Goal: Information Seeking & Learning: Compare options

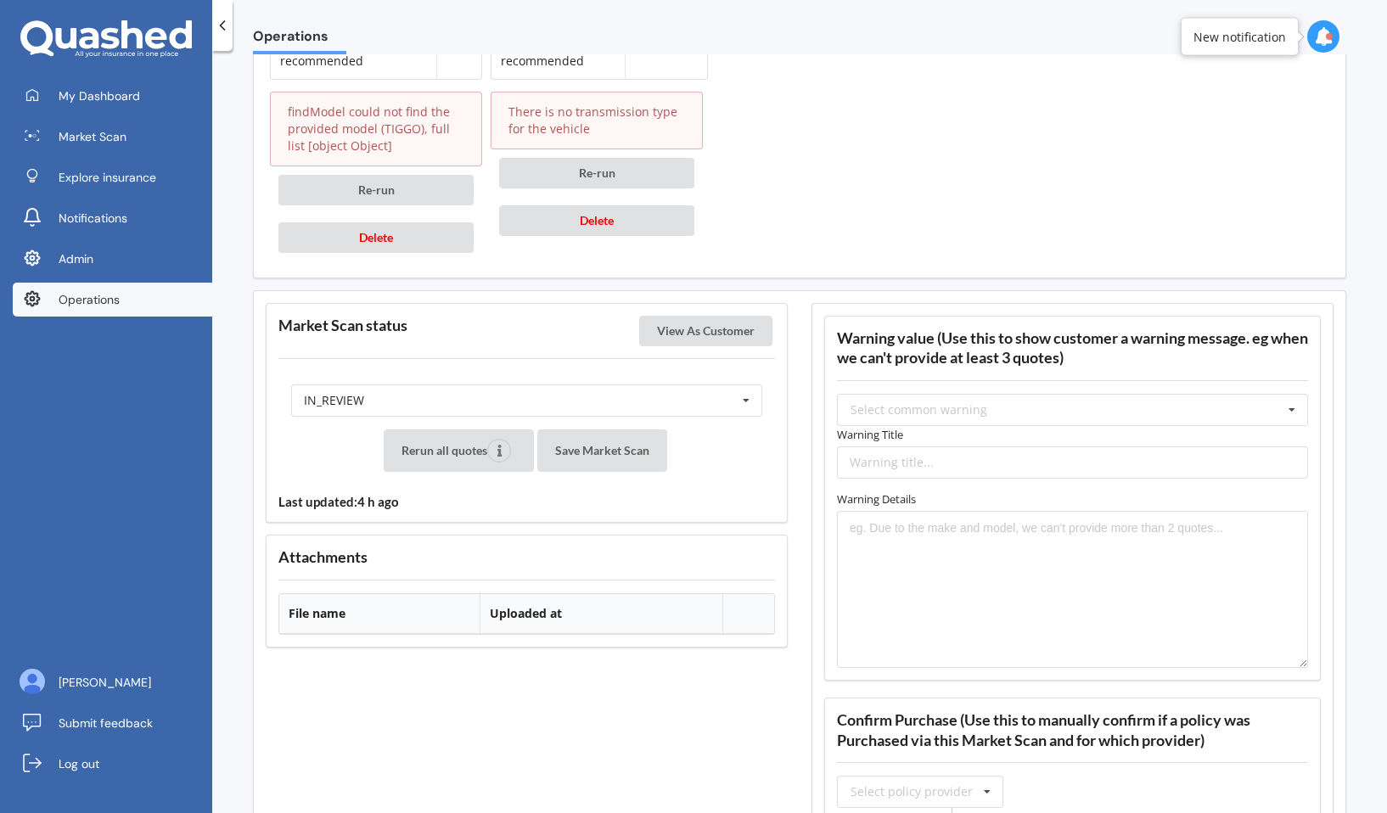
scroll to position [2914, 0]
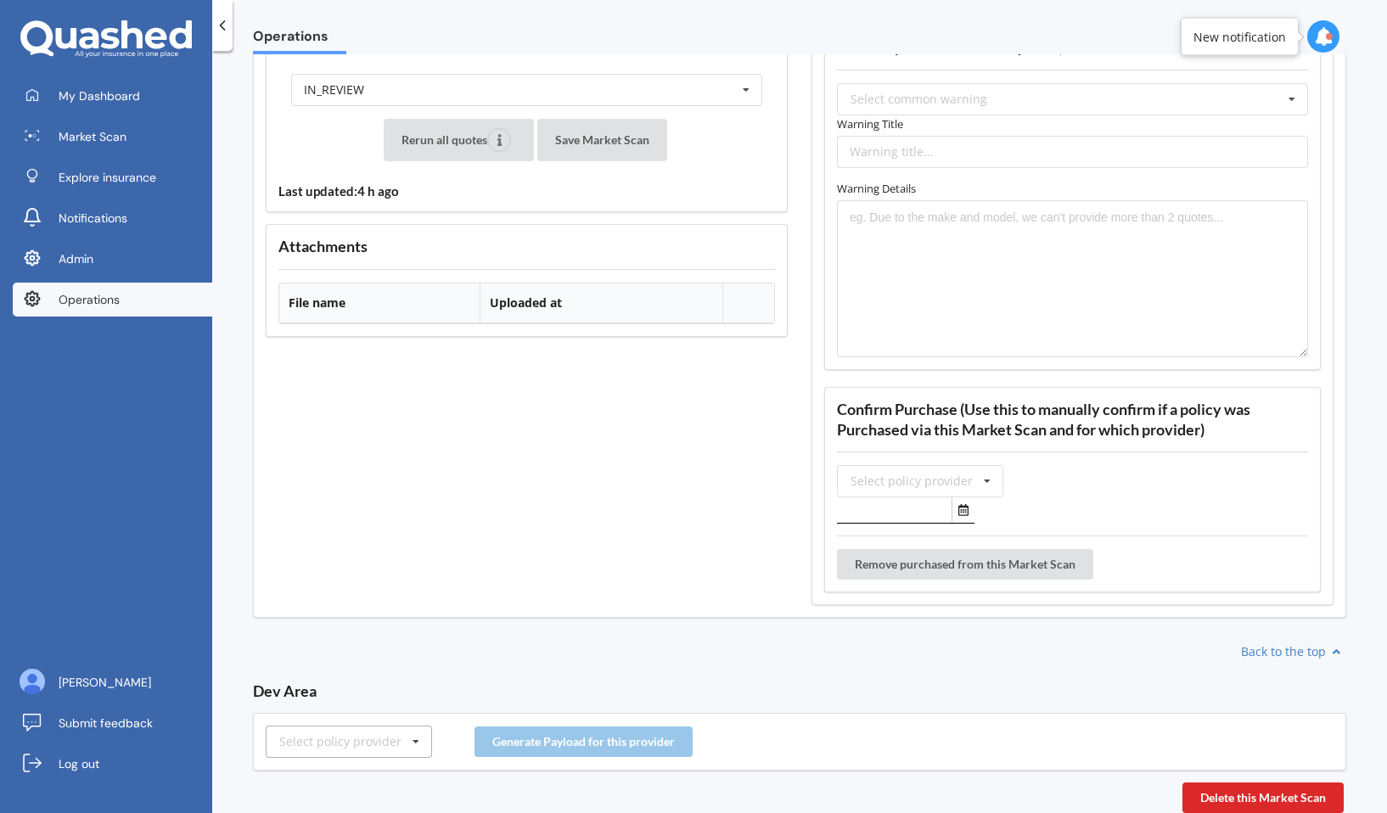
click at [390, 742] on div "Select policy provider" at bounding box center [340, 742] width 122 height 12
type input "amp"
click at [382, 704] on div "AMP" at bounding box center [349, 710] width 165 height 31
click at [566, 754] on button "Generate Payload for this provider" at bounding box center [584, 742] width 218 height 31
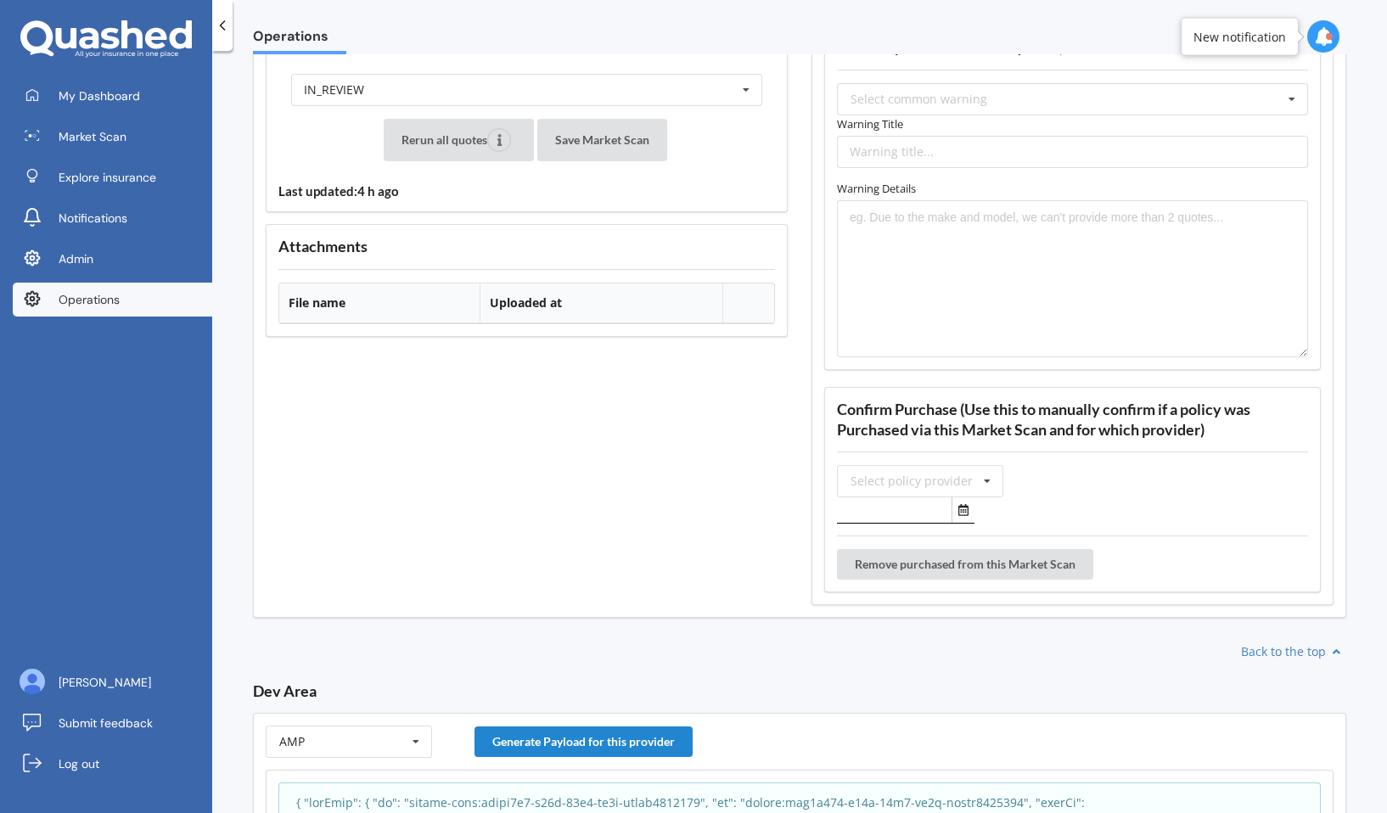
scroll to position [3213, 0]
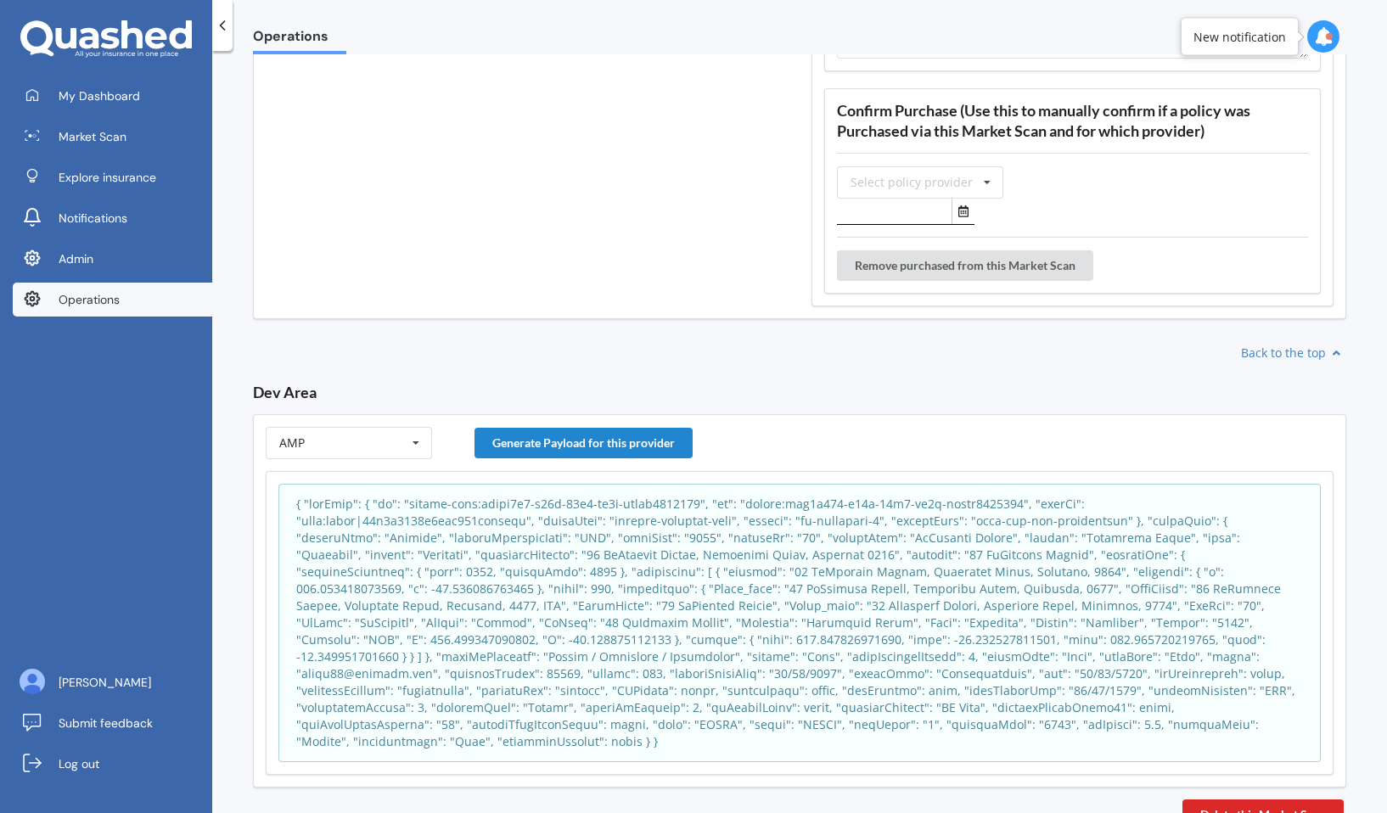
click at [492, 557] on p at bounding box center [799, 623] width 1007 height 255
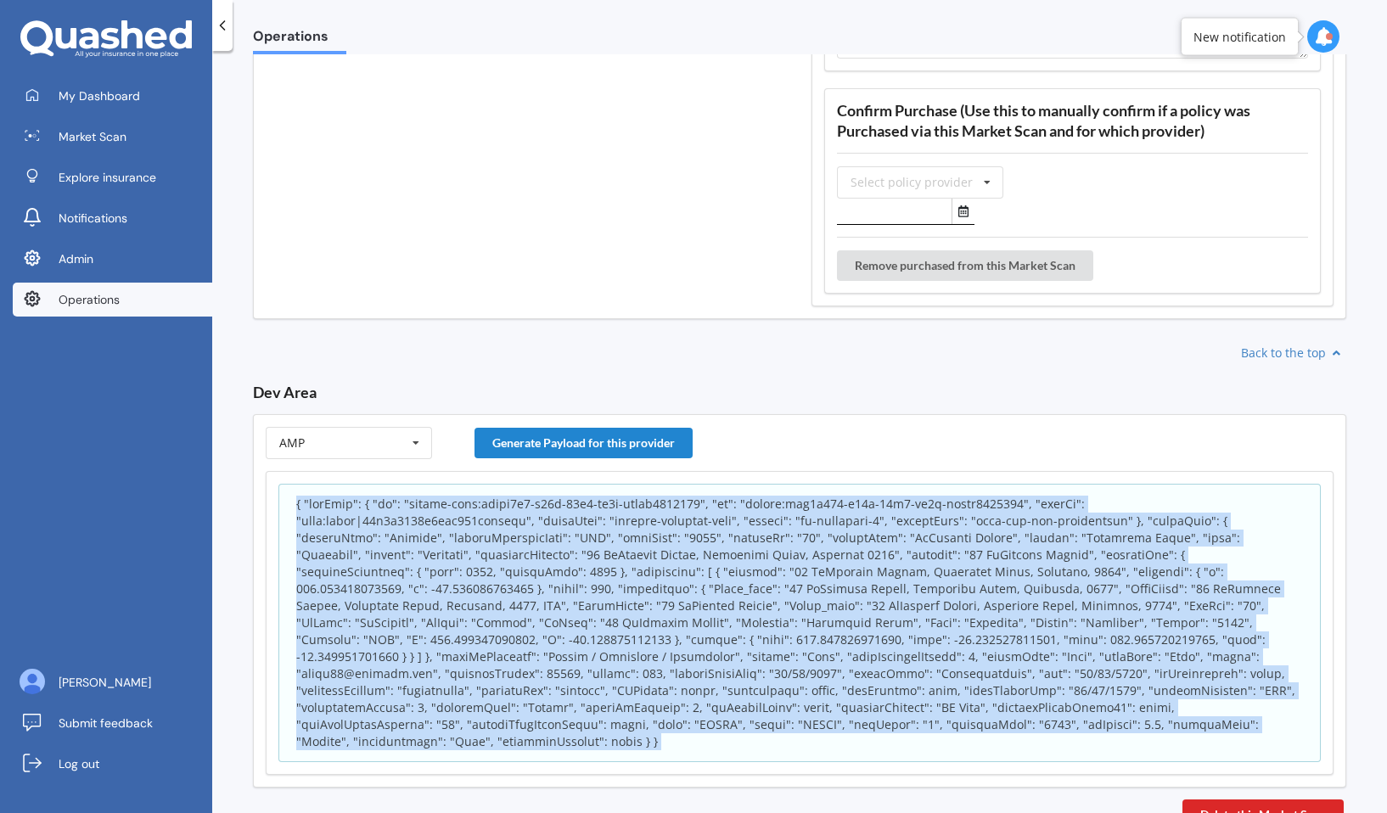
click at [492, 557] on p at bounding box center [799, 623] width 1007 height 255
copy p ","
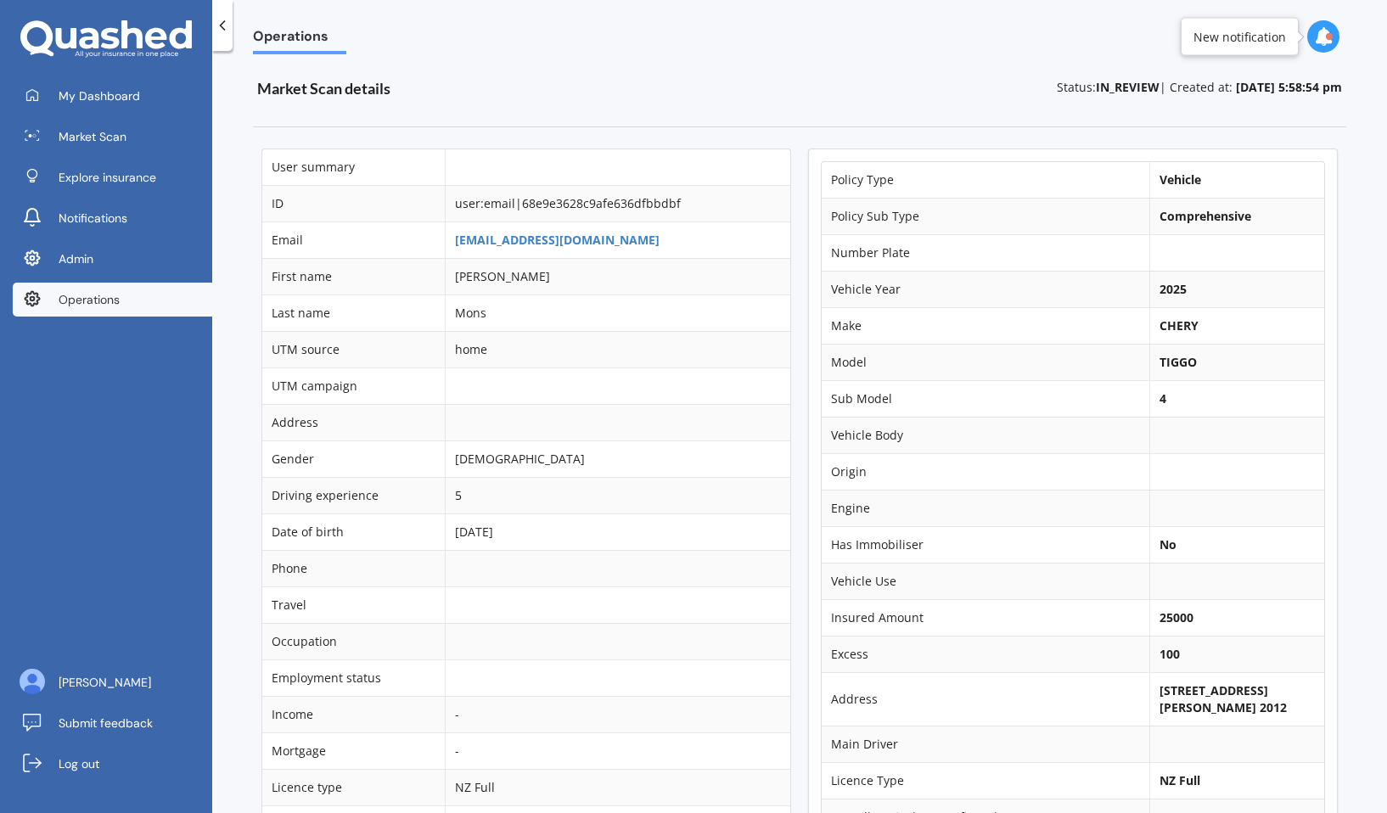
click at [655, 400] on td at bounding box center [617, 386] width 345 height 37
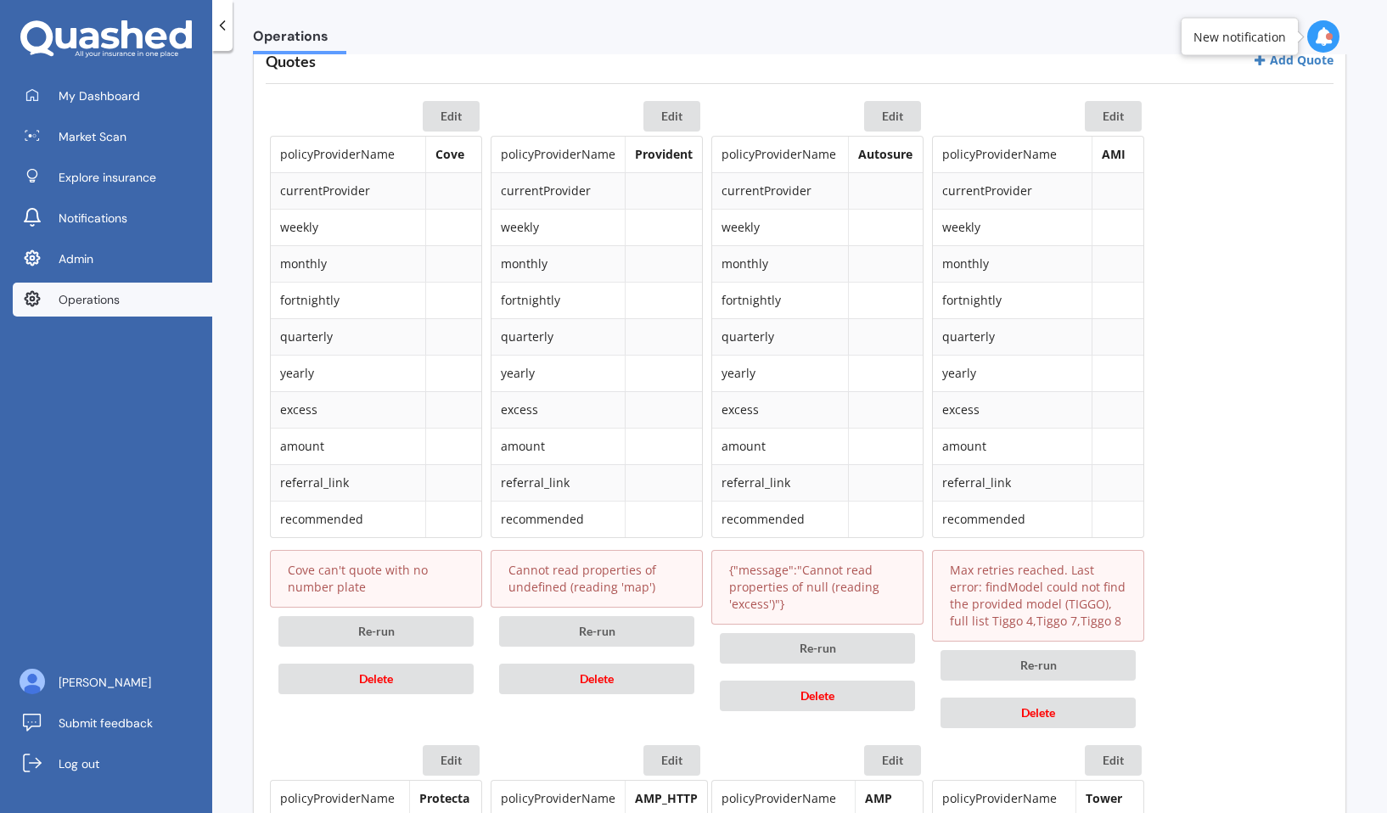
scroll to position [809, 0]
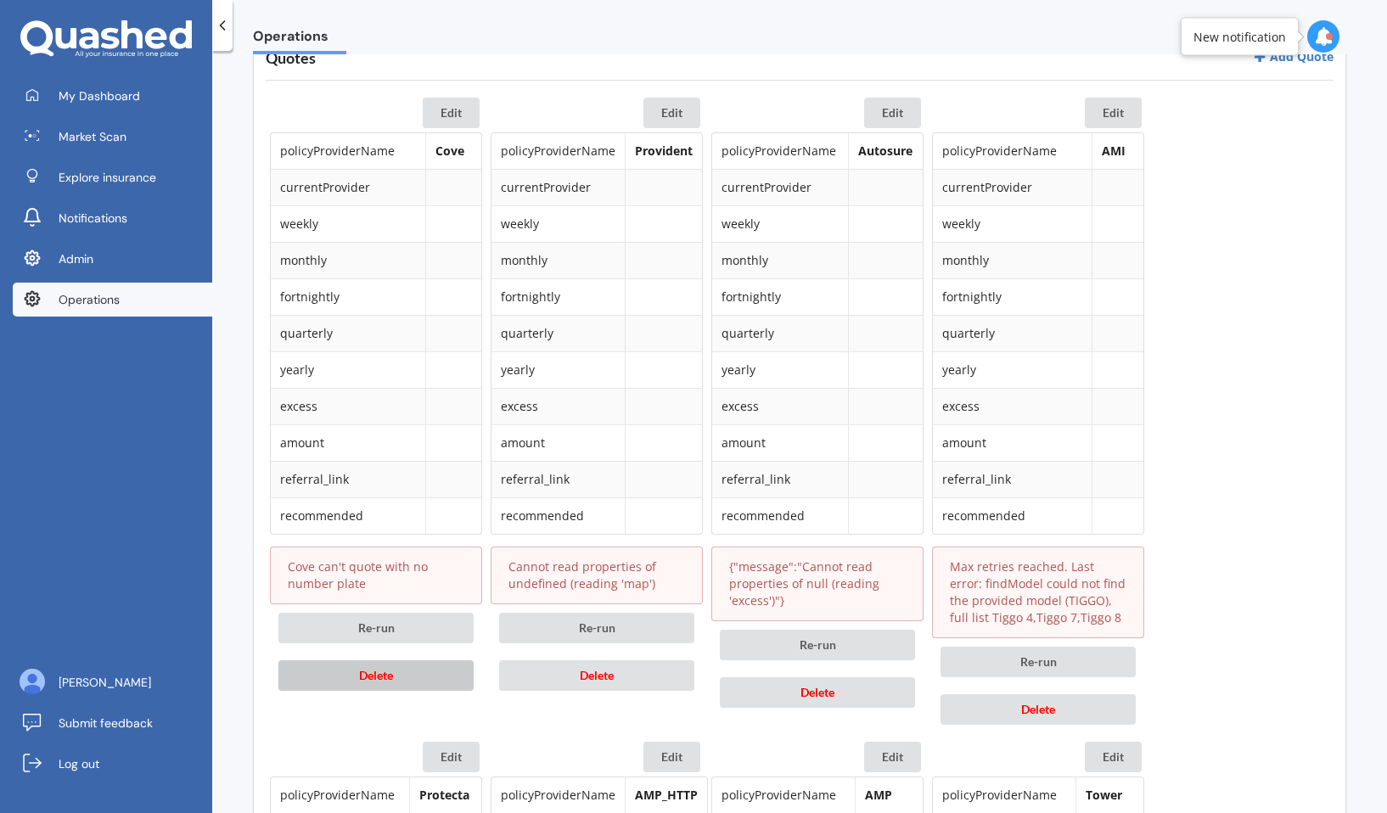
click at [411, 679] on button "Delete" at bounding box center [375, 675] width 195 height 31
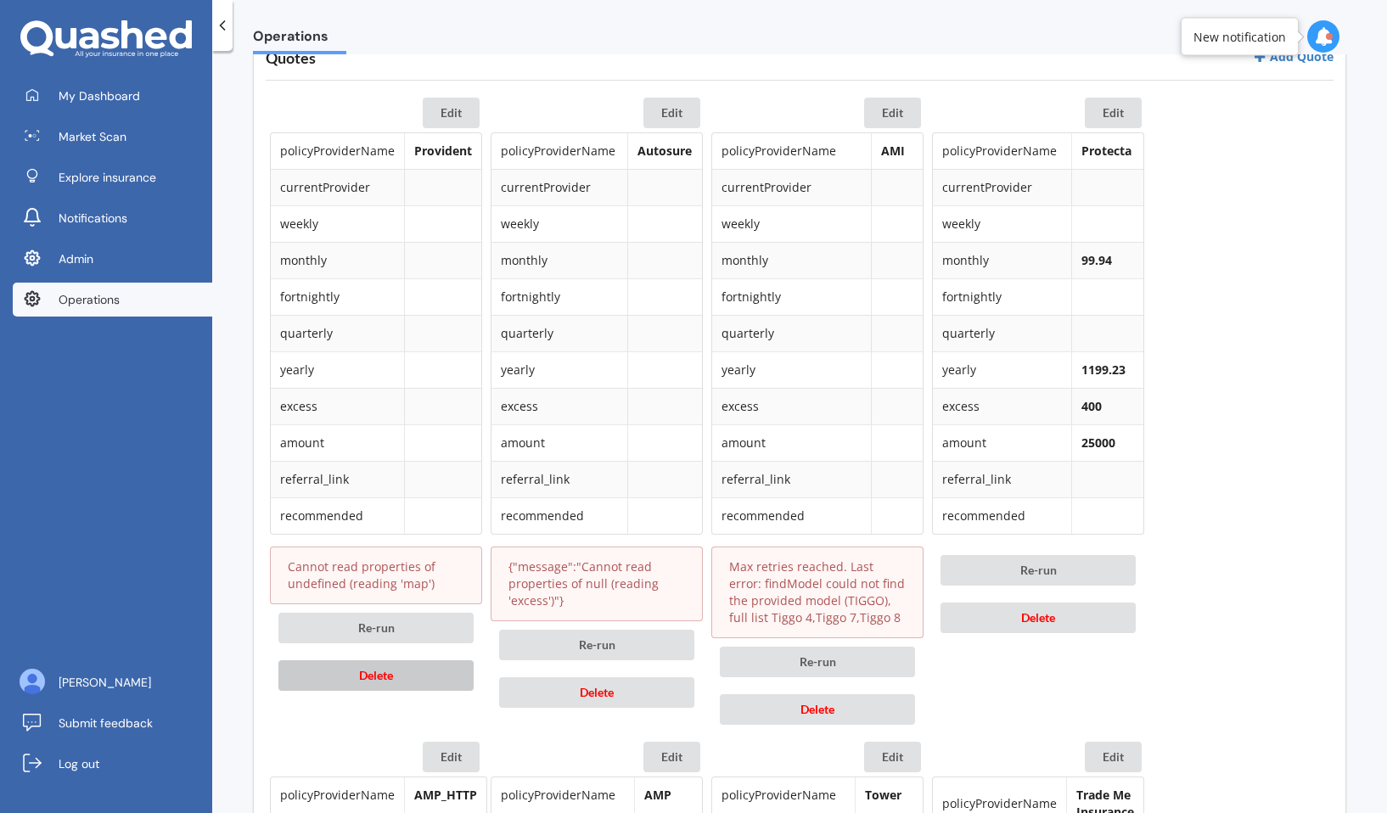
click at [411, 679] on button "Delete" at bounding box center [375, 675] width 195 height 31
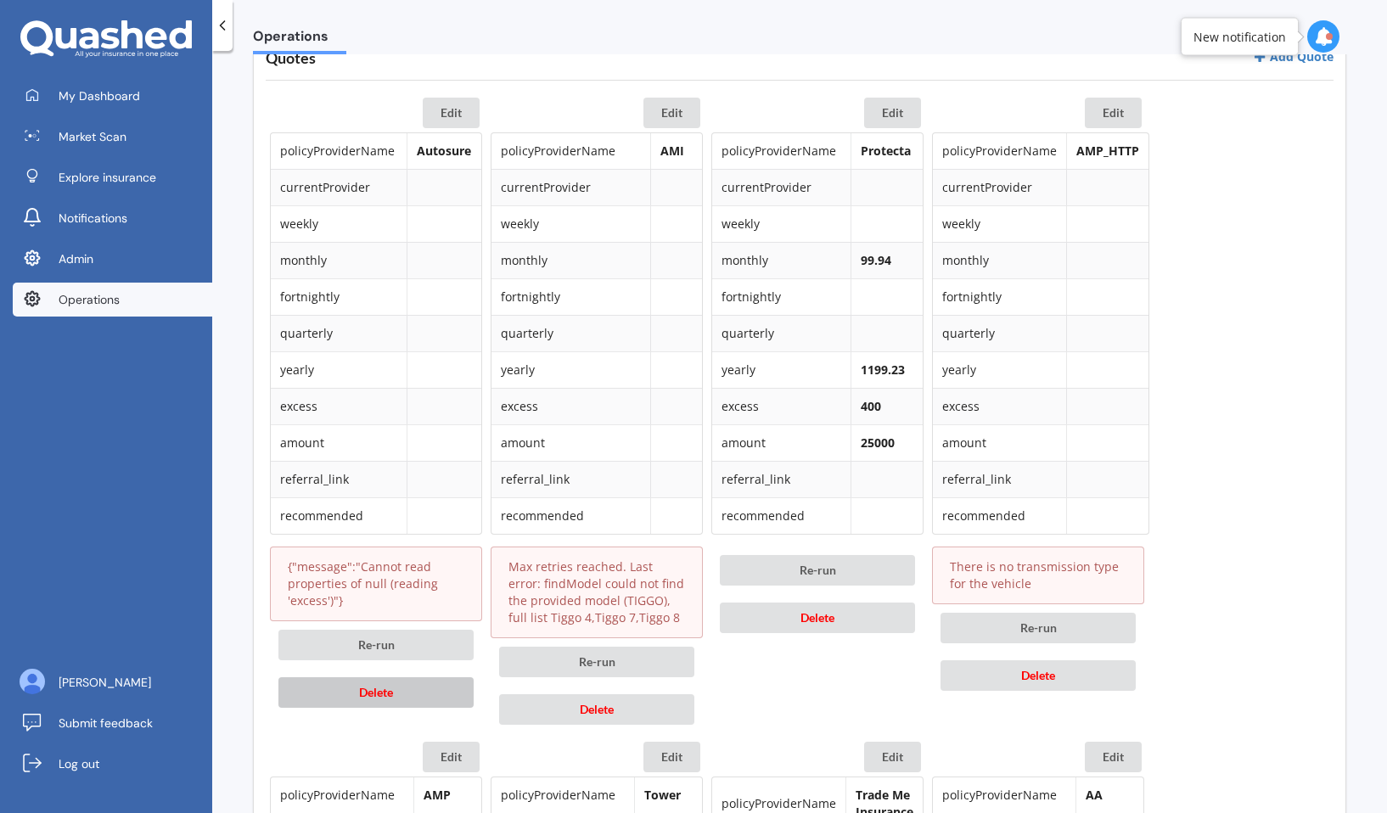
click at [411, 679] on button "Delete" at bounding box center [375, 692] width 195 height 31
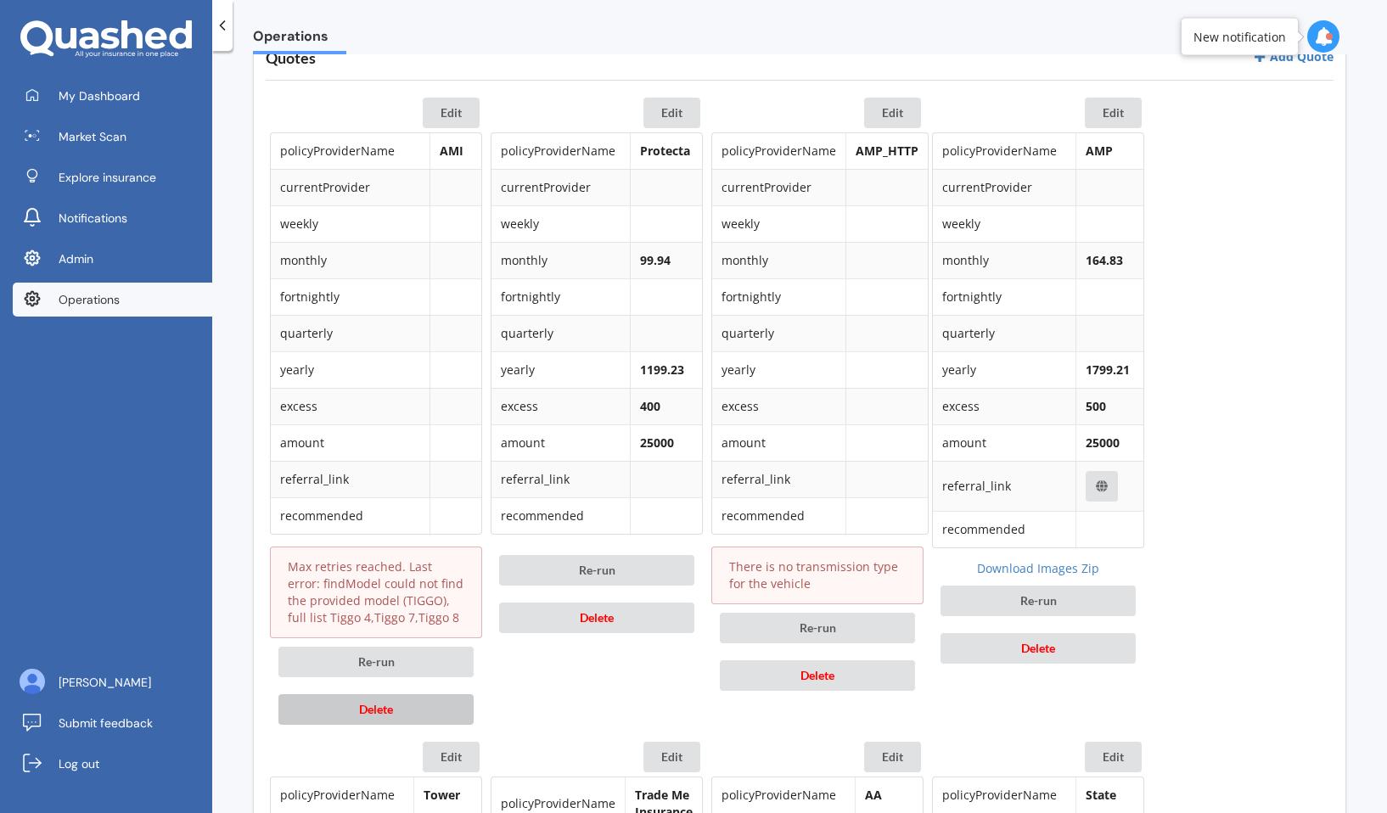
click at [402, 704] on button "Delete" at bounding box center [375, 709] width 195 height 31
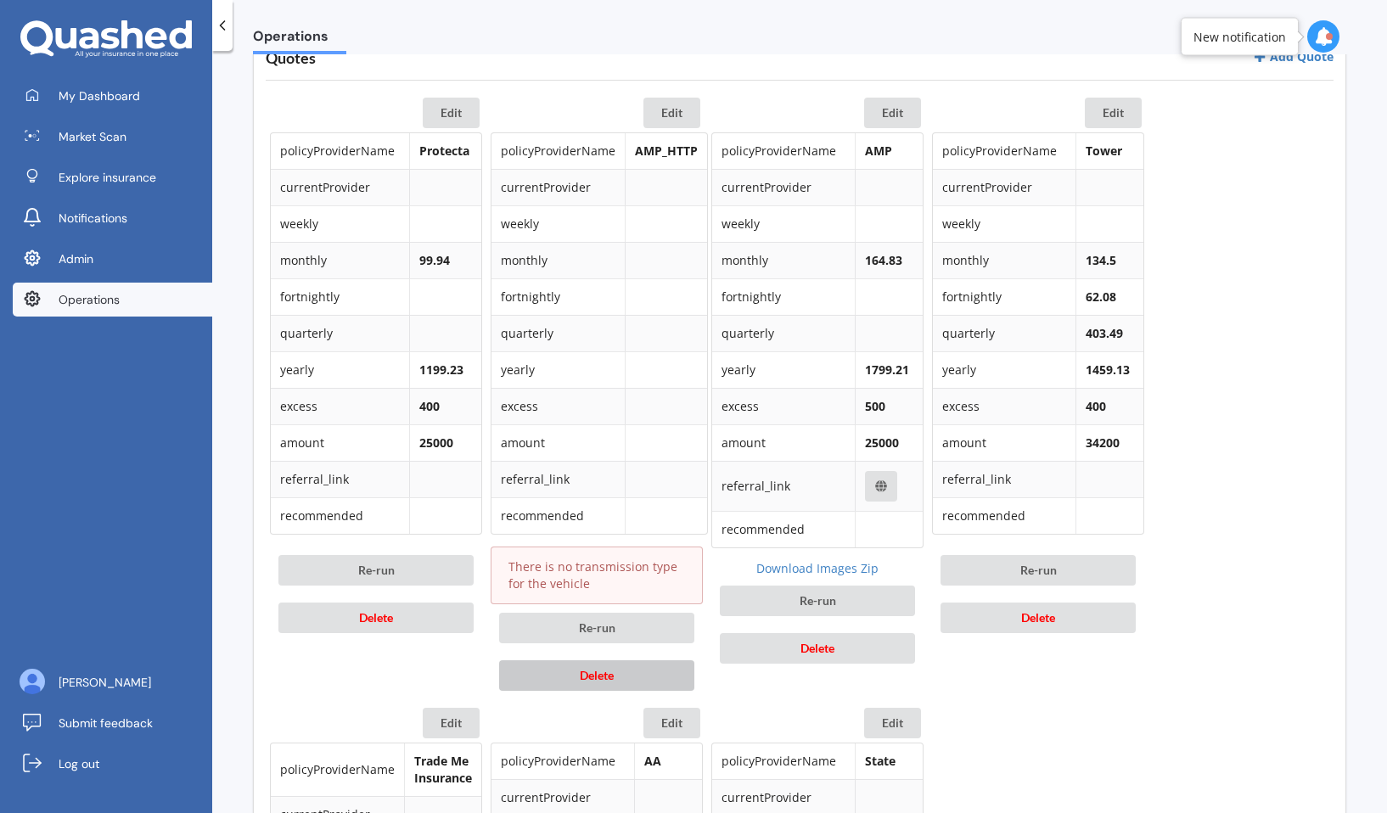
click at [531, 673] on button "Delete" at bounding box center [596, 675] width 195 height 31
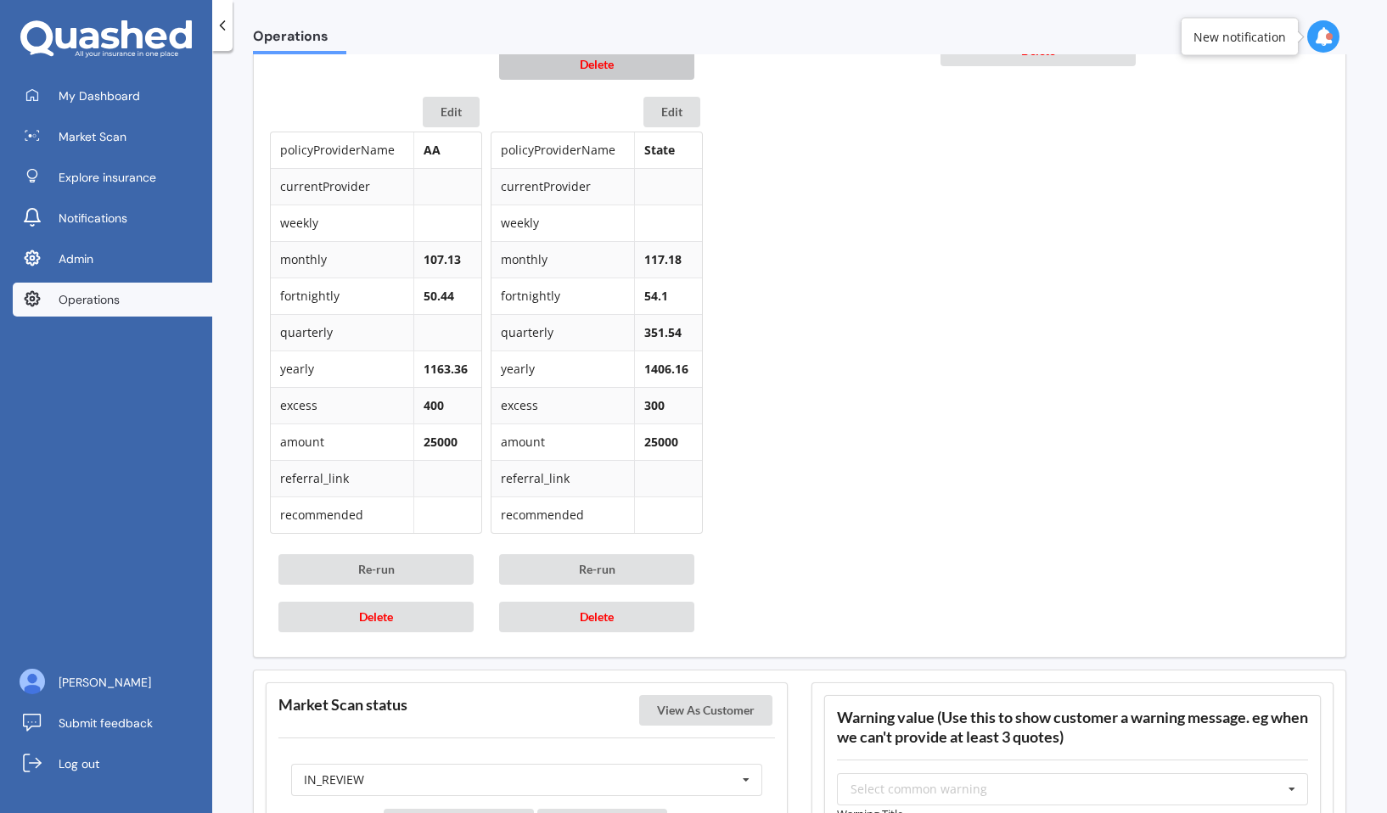
scroll to position [1402, 0]
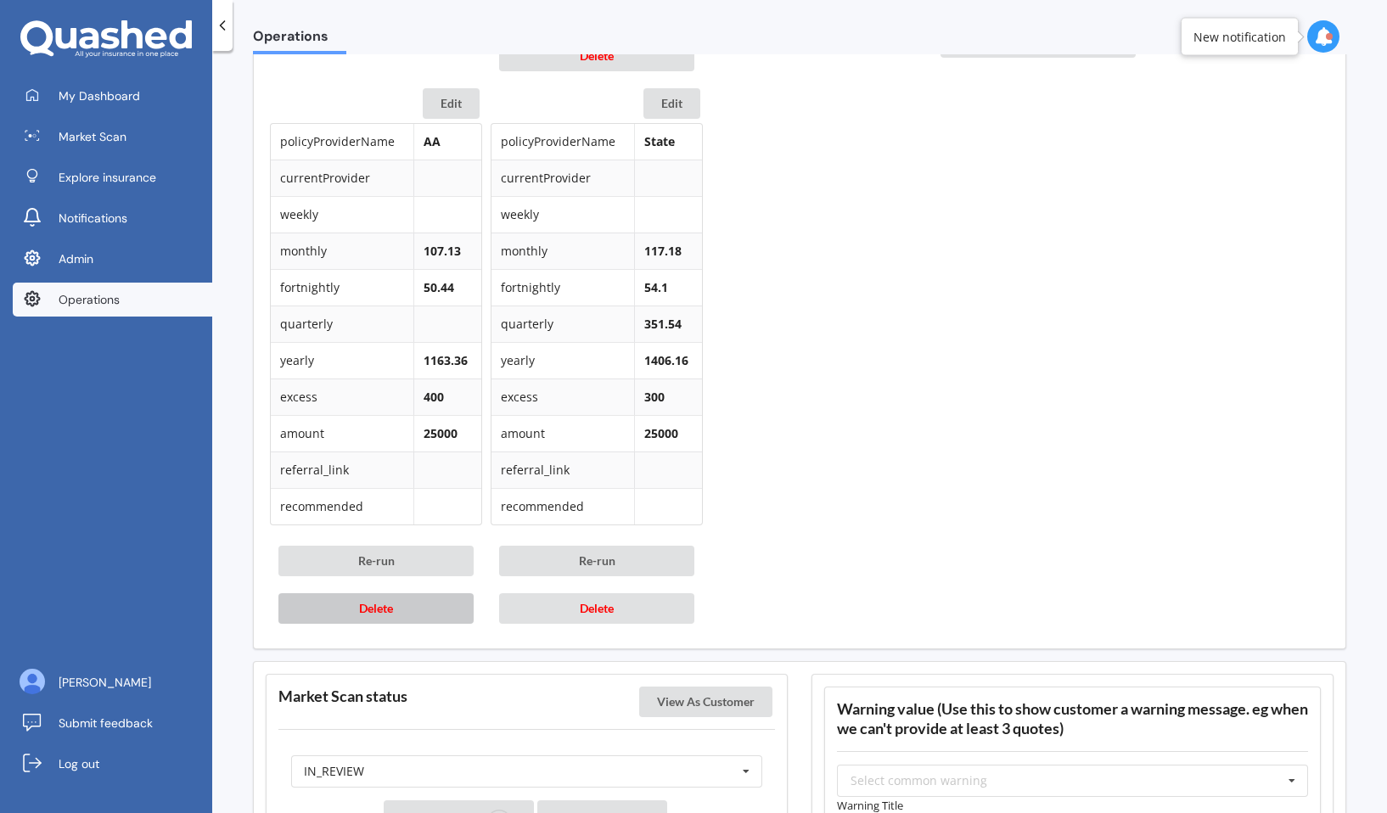
click at [427, 607] on button "Delete" at bounding box center [375, 608] width 195 height 31
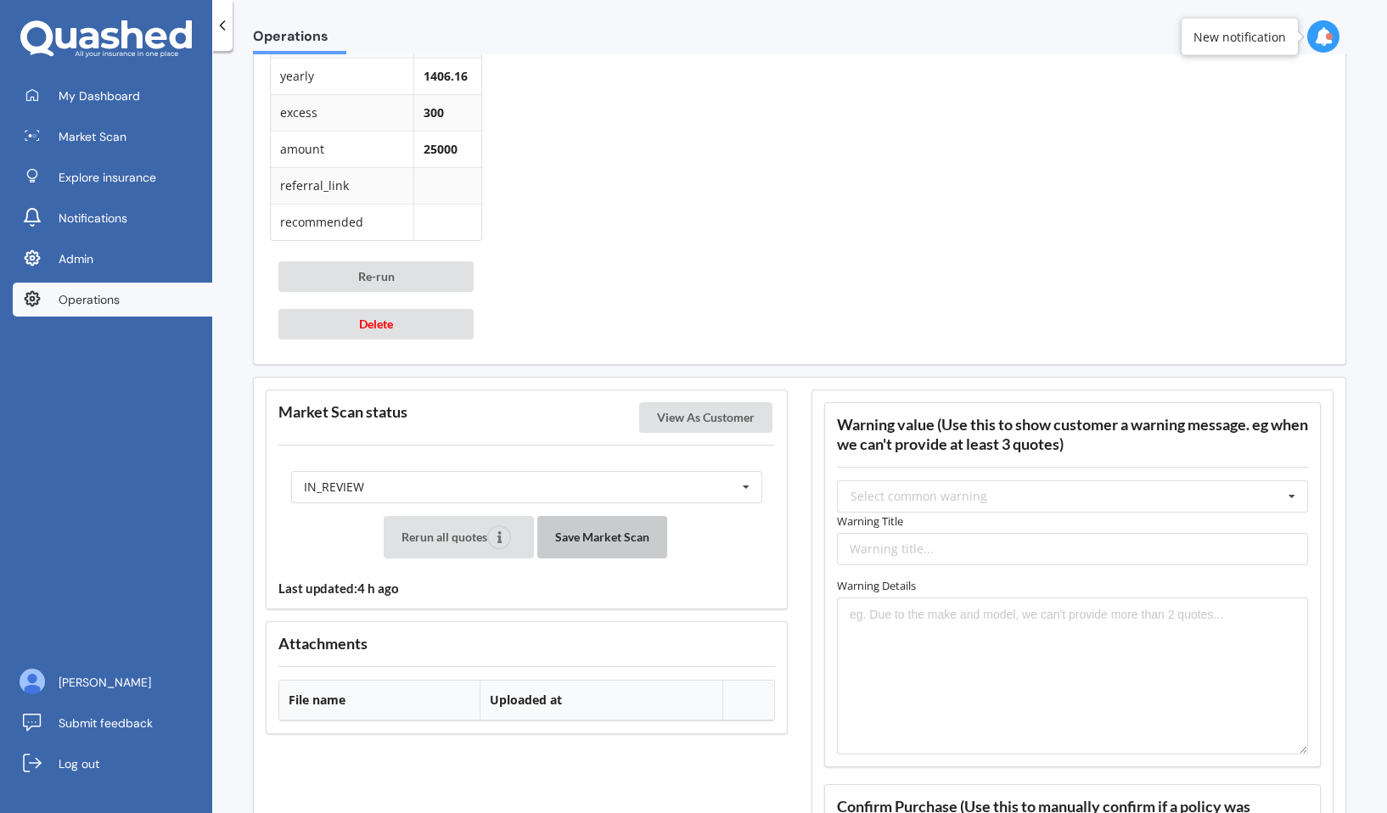
click at [608, 533] on button "Save Market Scan" at bounding box center [602, 537] width 130 height 42
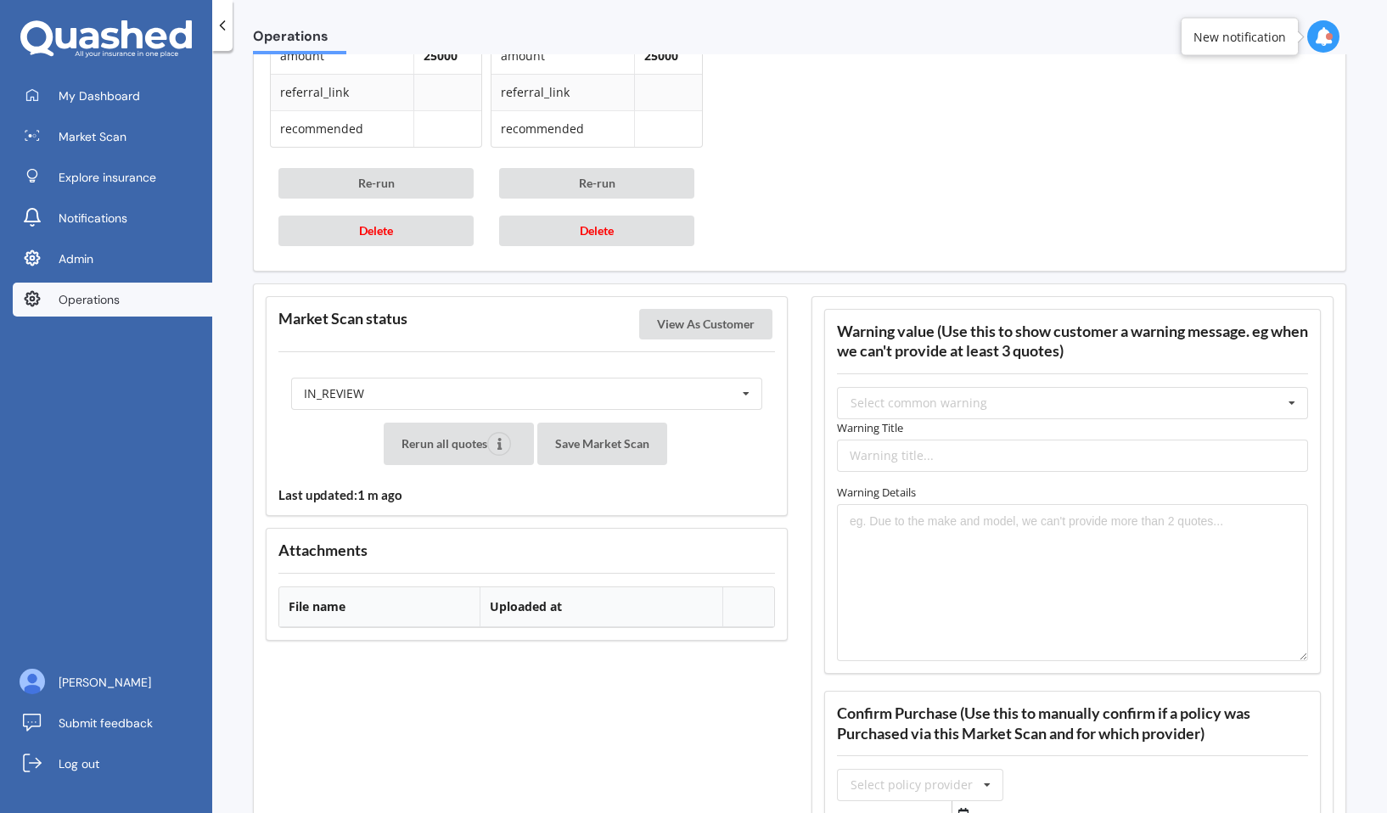
scroll to position [1807, 0]
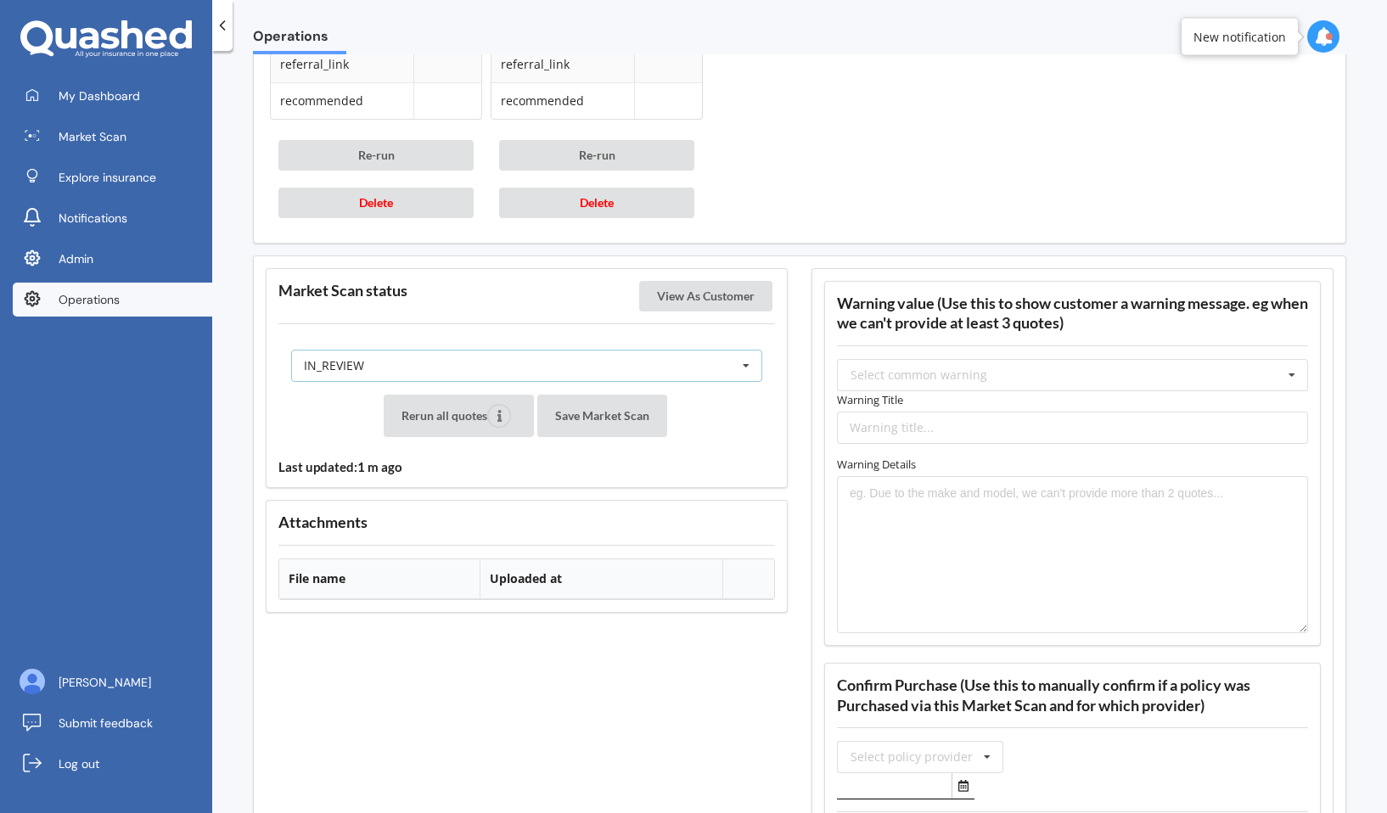
click at [649, 371] on div "IN_REVIEW READY PENDING VIEWED ABANDONED IN_REVIEW" at bounding box center [526, 366] width 471 height 32
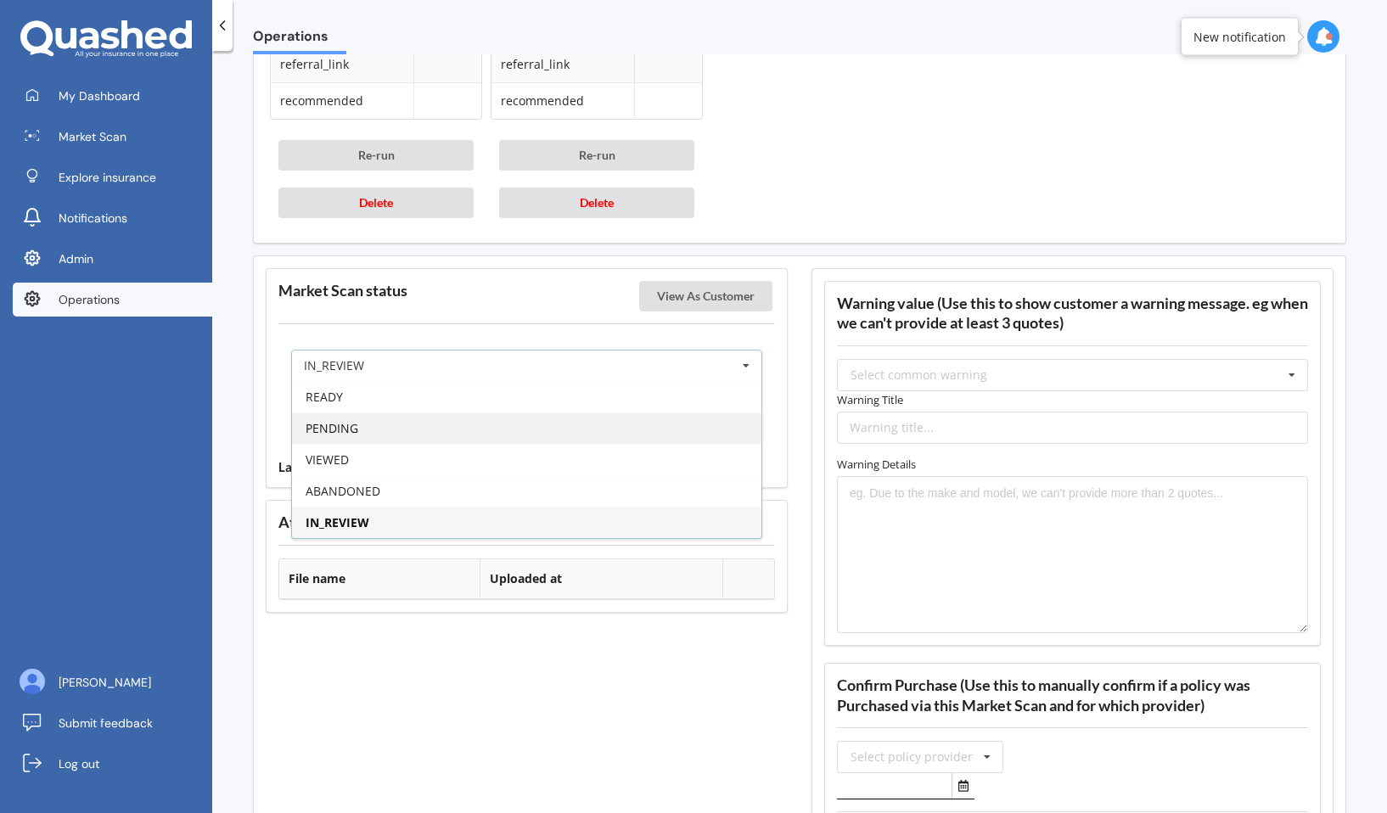
click at [630, 429] on div "PENDING" at bounding box center [526, 428] width 469 height 31
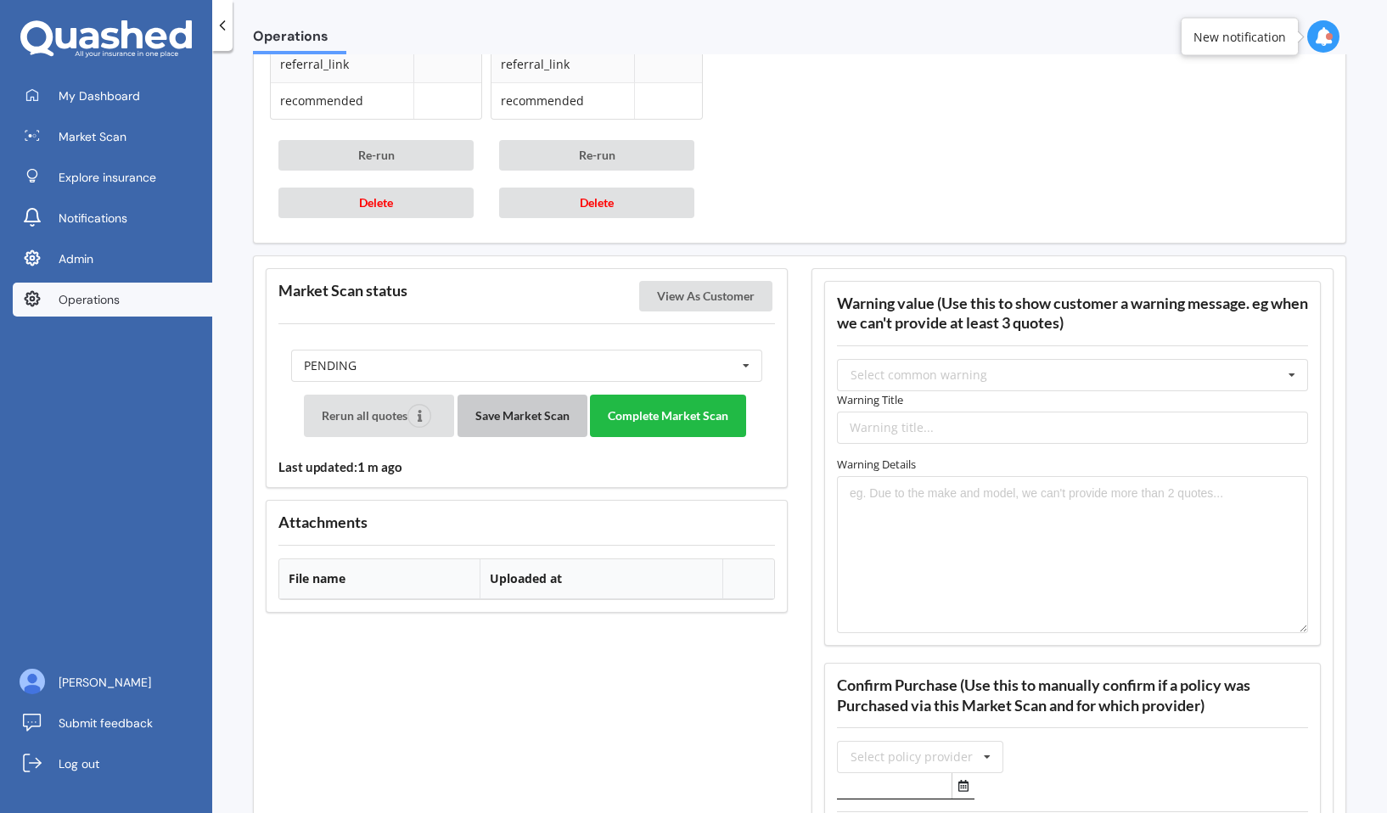
click at [545, 408] on button "Save Market Scan" at bounding box center [523, 416] width 130 height 42
click at [692, 302] on button "View As Customer" at bounding box center [705, 296] width 133 height 31
click at [670, 405] on button "Complete Market Scan" at bounding box center [668, 416] width 156 height 42
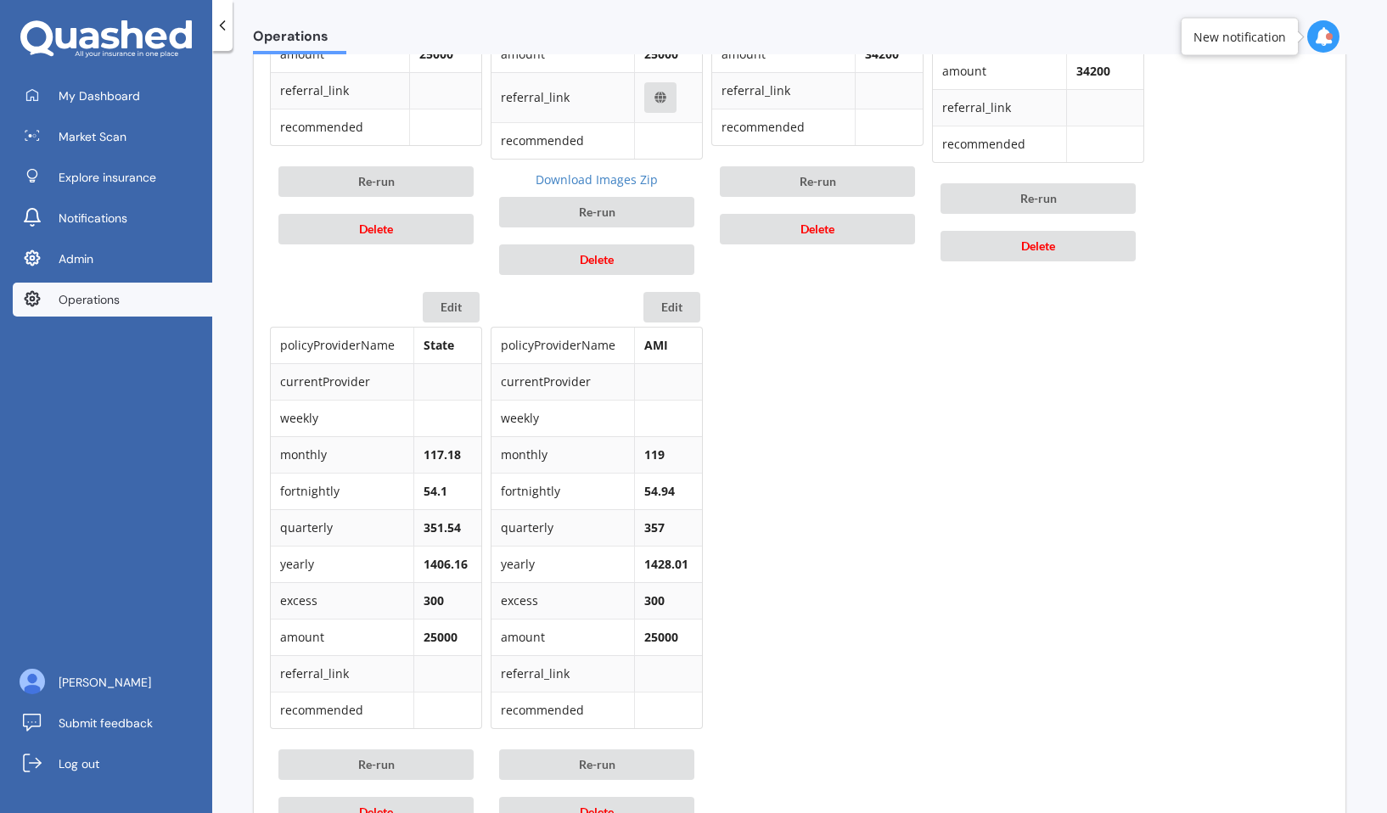
scroll to position [2083, 0]
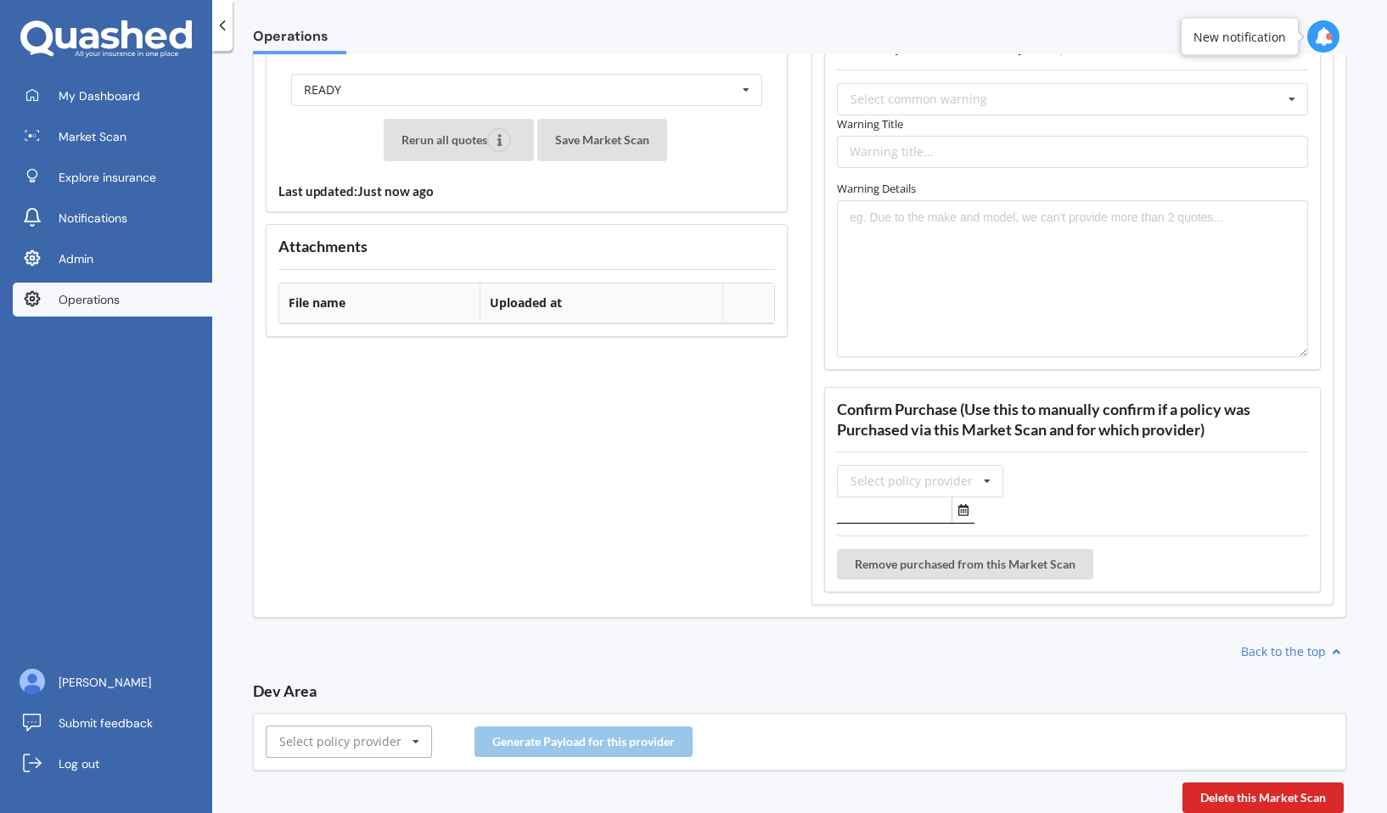
click at [361, 755] on input "text" at bounding box center [349, 742] width 165 height 31
type input "aa"
click at [557, 740] on button "Generate Payload for this provider" at bounding box center [584, 742] width 218 height 31
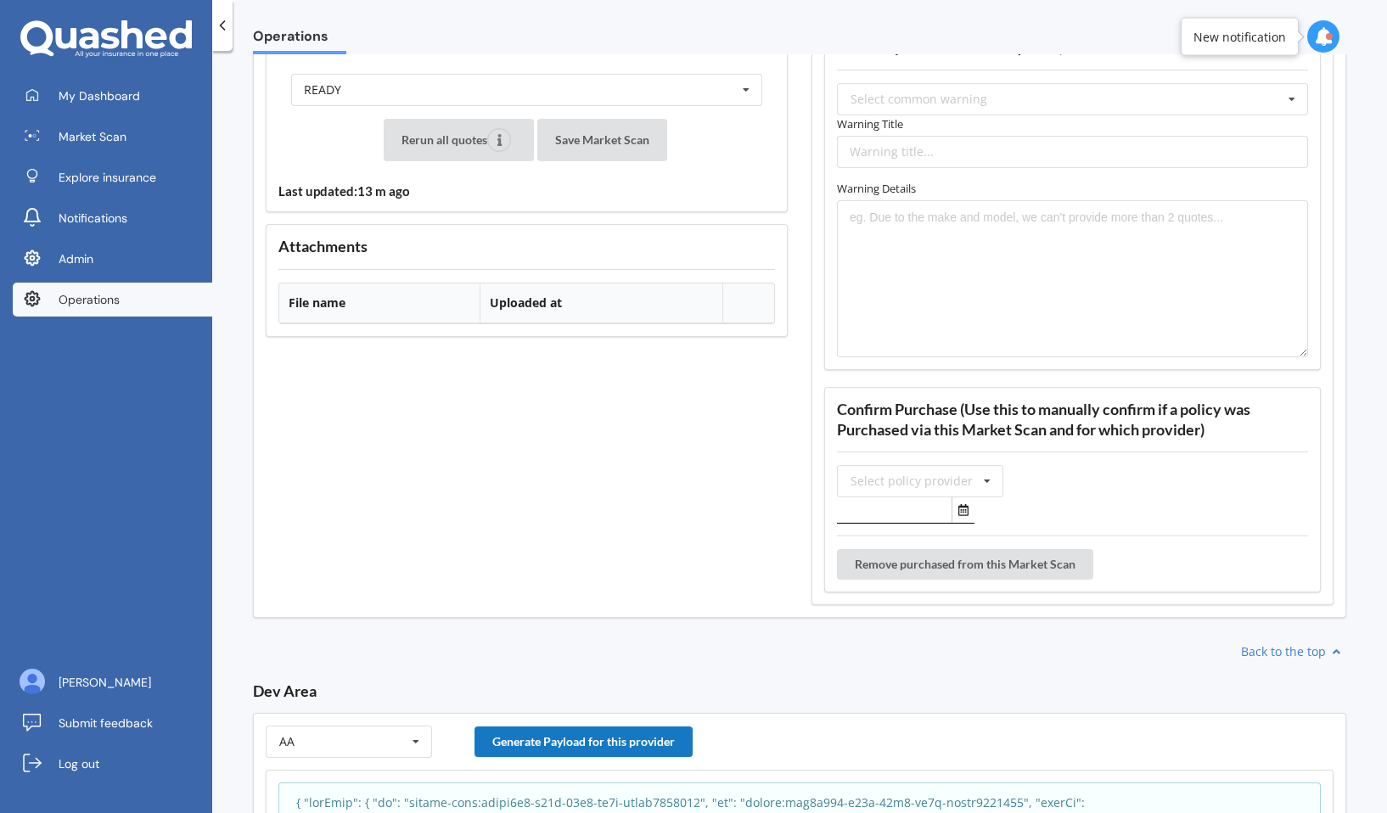
scroll to position [2382, 0]
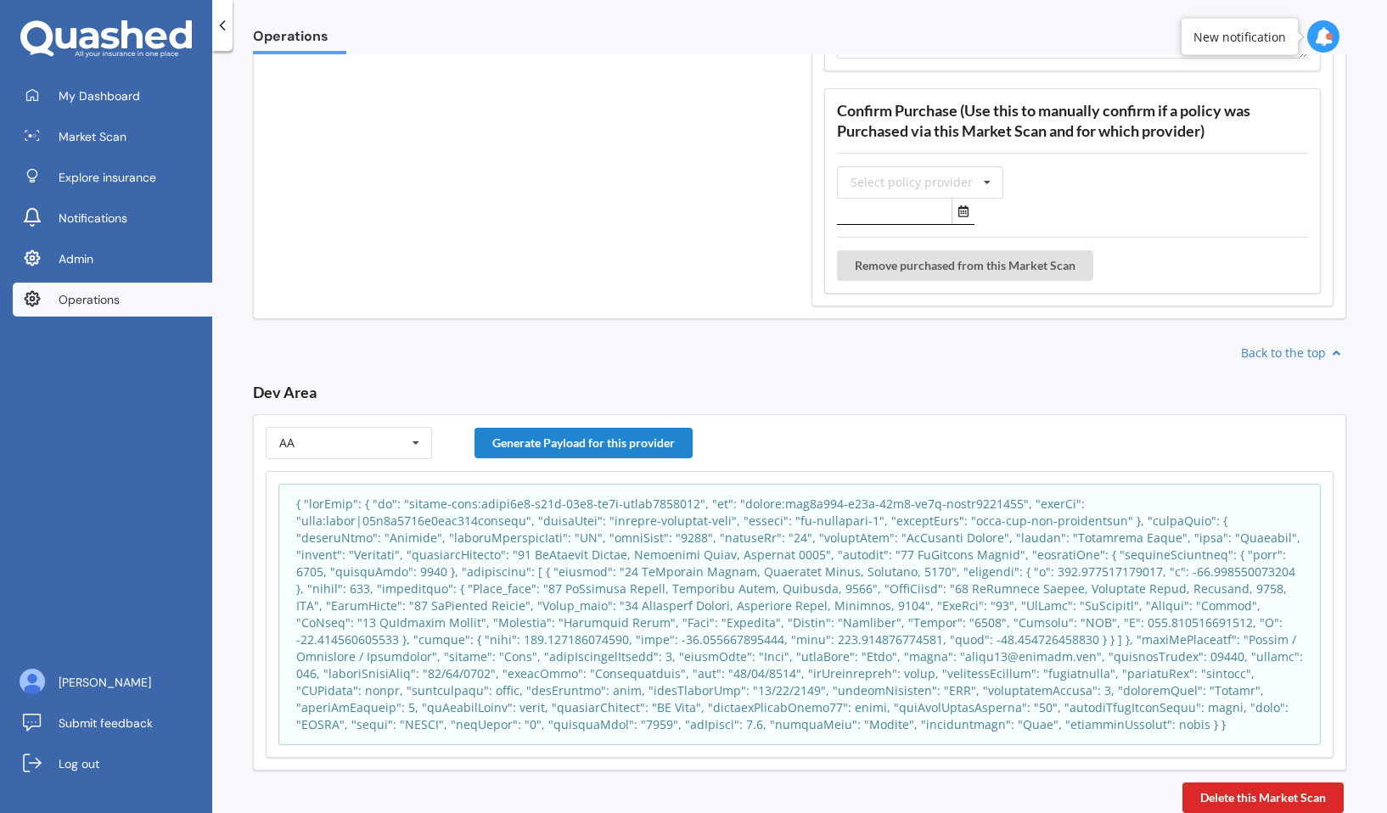
click at [587, 625] on p at bounding box center [799, 615] width 1007 height 238
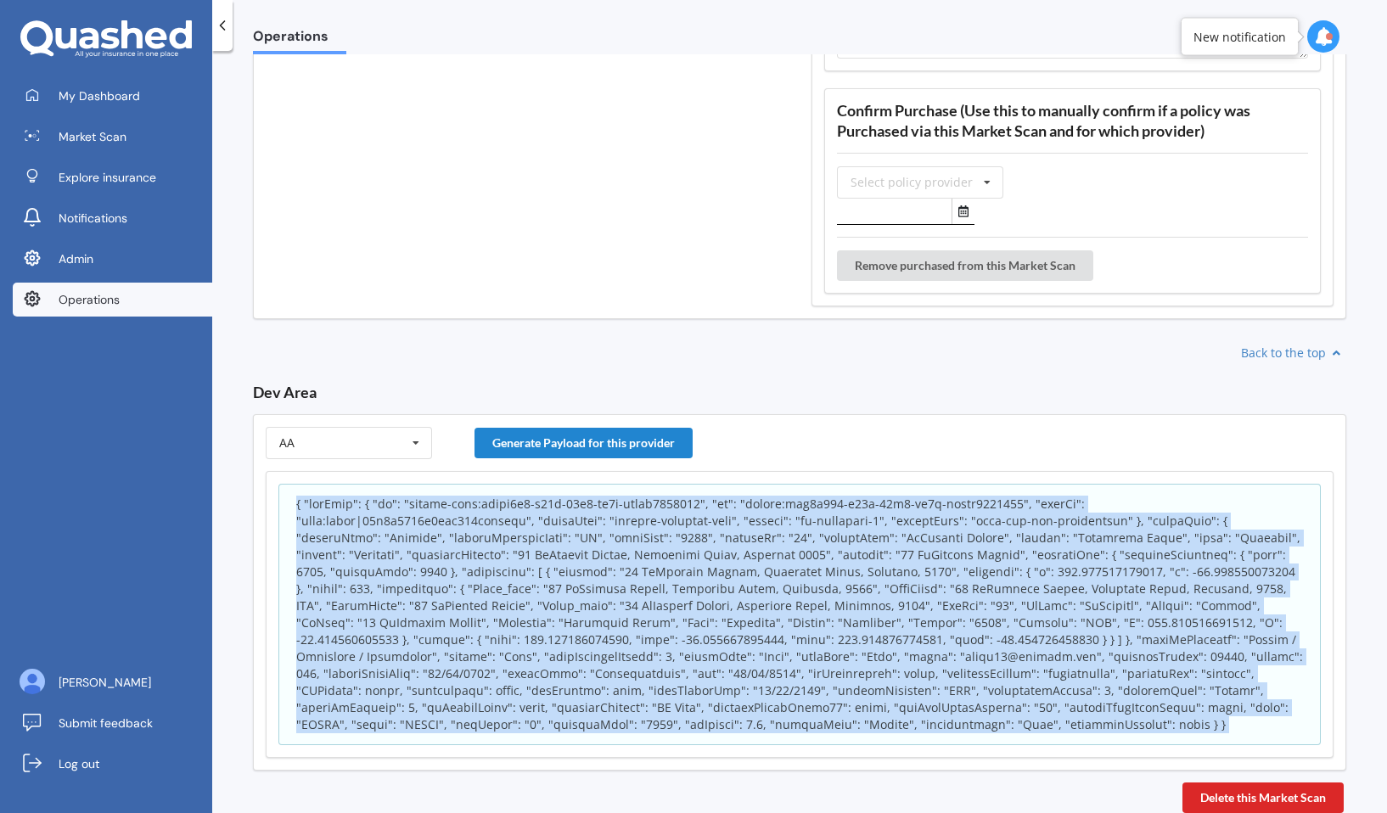
click at [587, 625] on p at bounding box center [799, 615] width 1007 height 238
copy body "{ "appInfo": { "id": "policy-scan:fcbda8f0-a65e-11f0-ac4d-bbcac3842704", "sk": …"
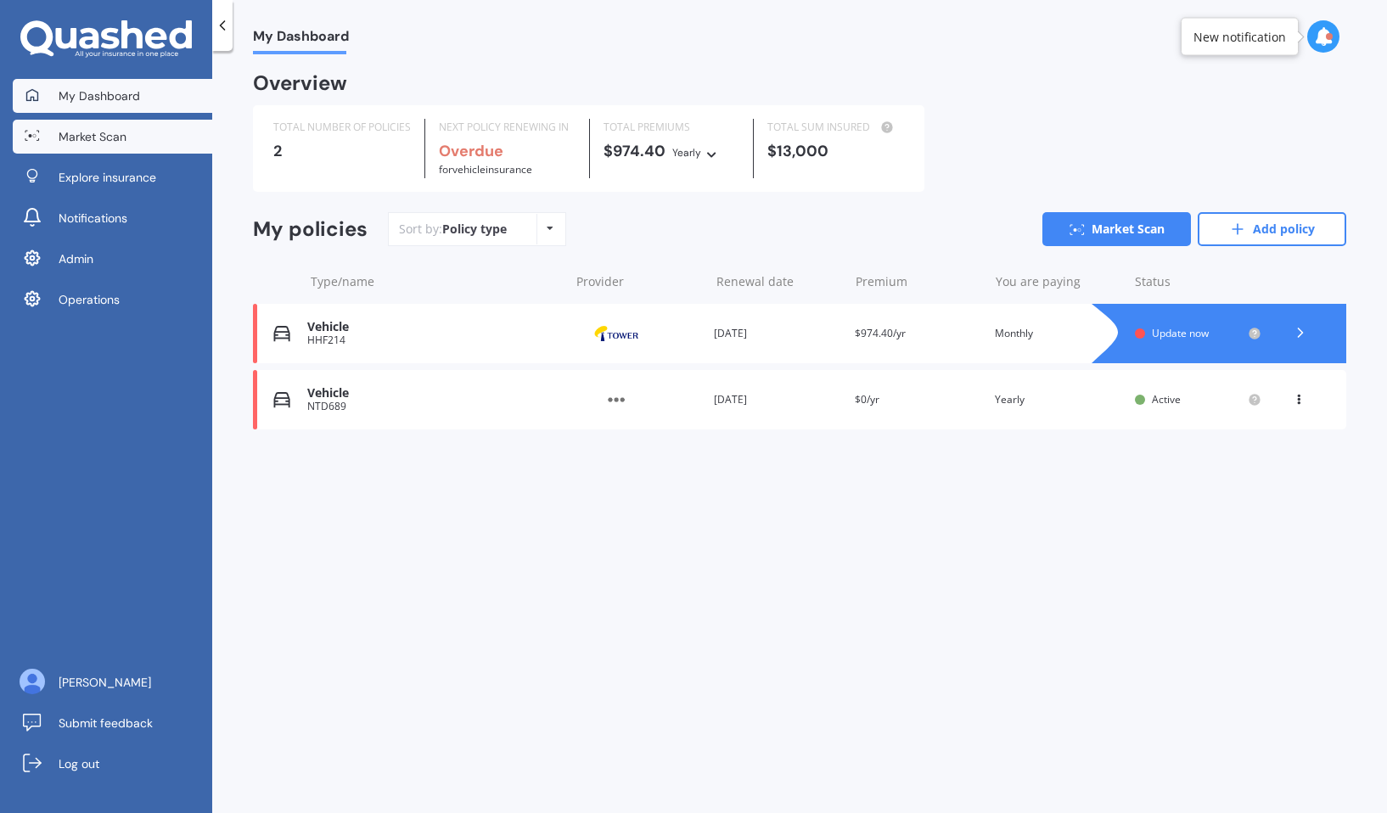
click at [112, 144] on span "Market Scan" at bounding box center [93, 136] width 68 height 17
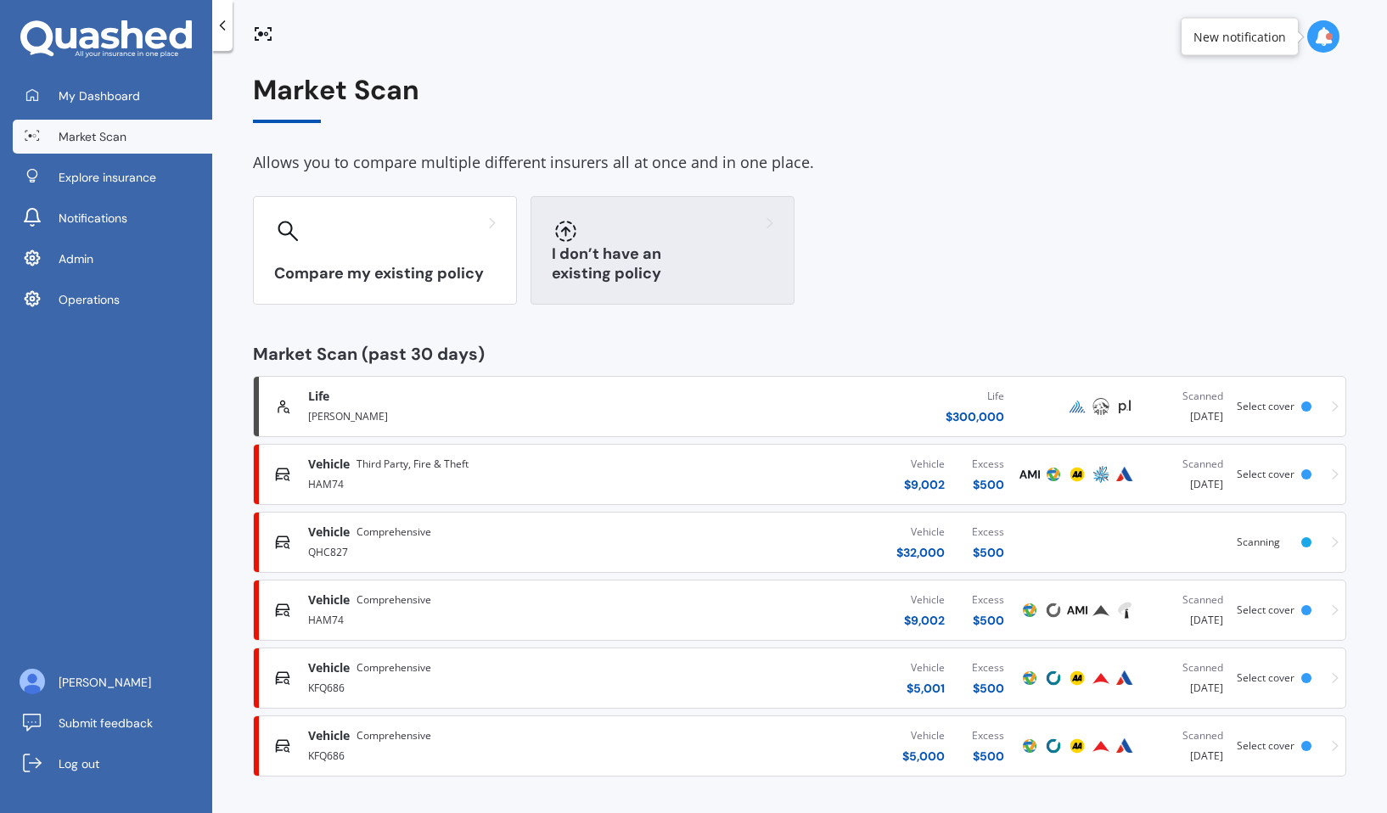
click at [652, 244] on div "I don’t have an existing policy" at bounding box center [663, 250] width 264 height 109
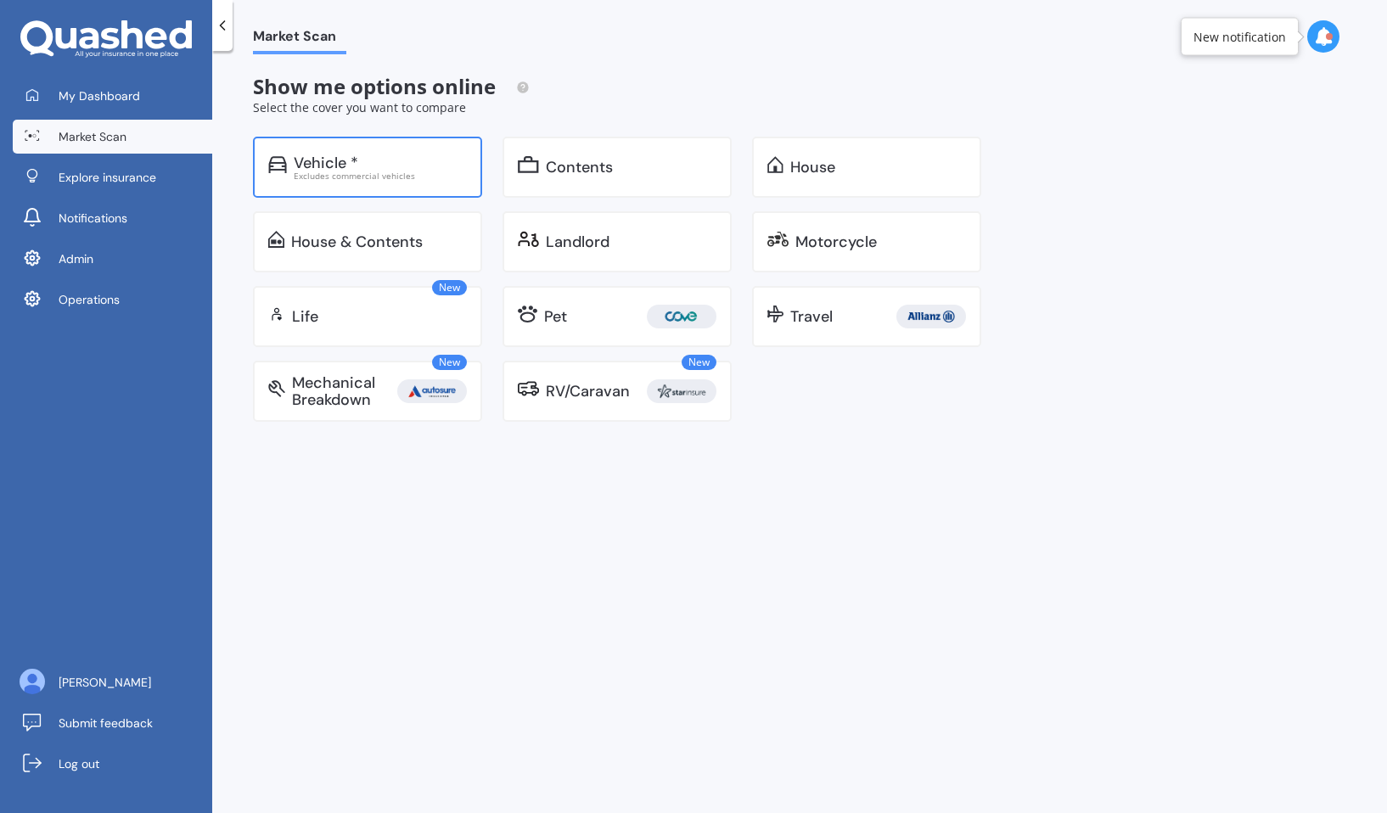
click at [424, 193] on div "Vehicle * Excludes commercial vehicles" at bounding box center [367, 167] width 229 height 61
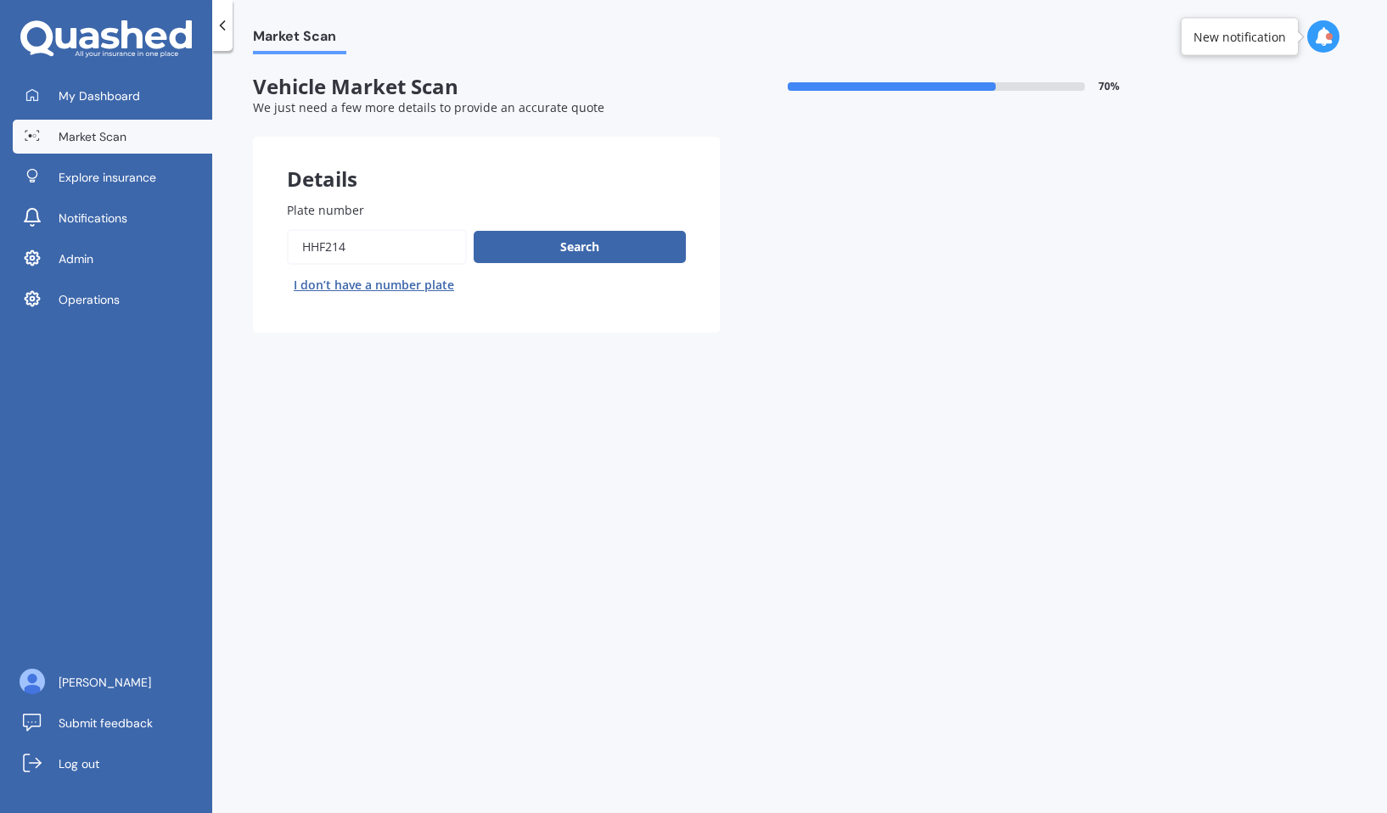
click at [420, 288] on button "I don’t have a number plate" at bounding box center [374, 285] width 174 height 27
select select "23"
select select "03"
select select "1974"
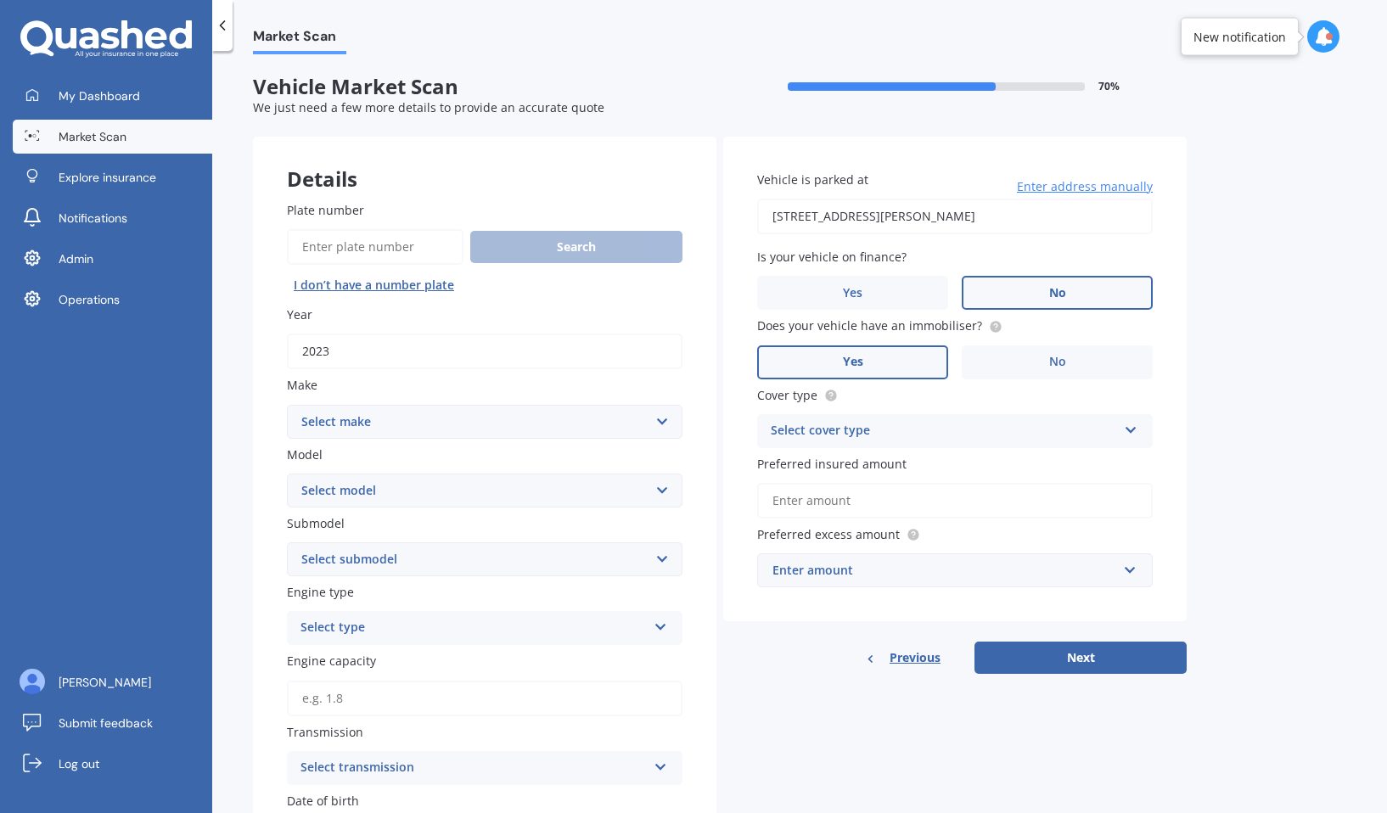
click at [497, 424] on select "Select make AC ALFA ROMEO ASTON MARTIN AUDI AUSTIN BEDFORD BENTLEY BMW BYD CADI…" at bounding box center [485, 422] width 396 height 34
select select "CHERY"
click at [287, 406] on select "Select make AC ALFA ROMEO ASTON MARTIN AUDI AUSTIN BEDFORD BENTLEY BMW BYD CADI…" at bounding box center [485, 422] width 396 height 34
click at [456, 489] on select "Select model J1 J11 J3 Tiggo" at bounding box center [485, 491] width 396 height 34
select select "TIGGO"
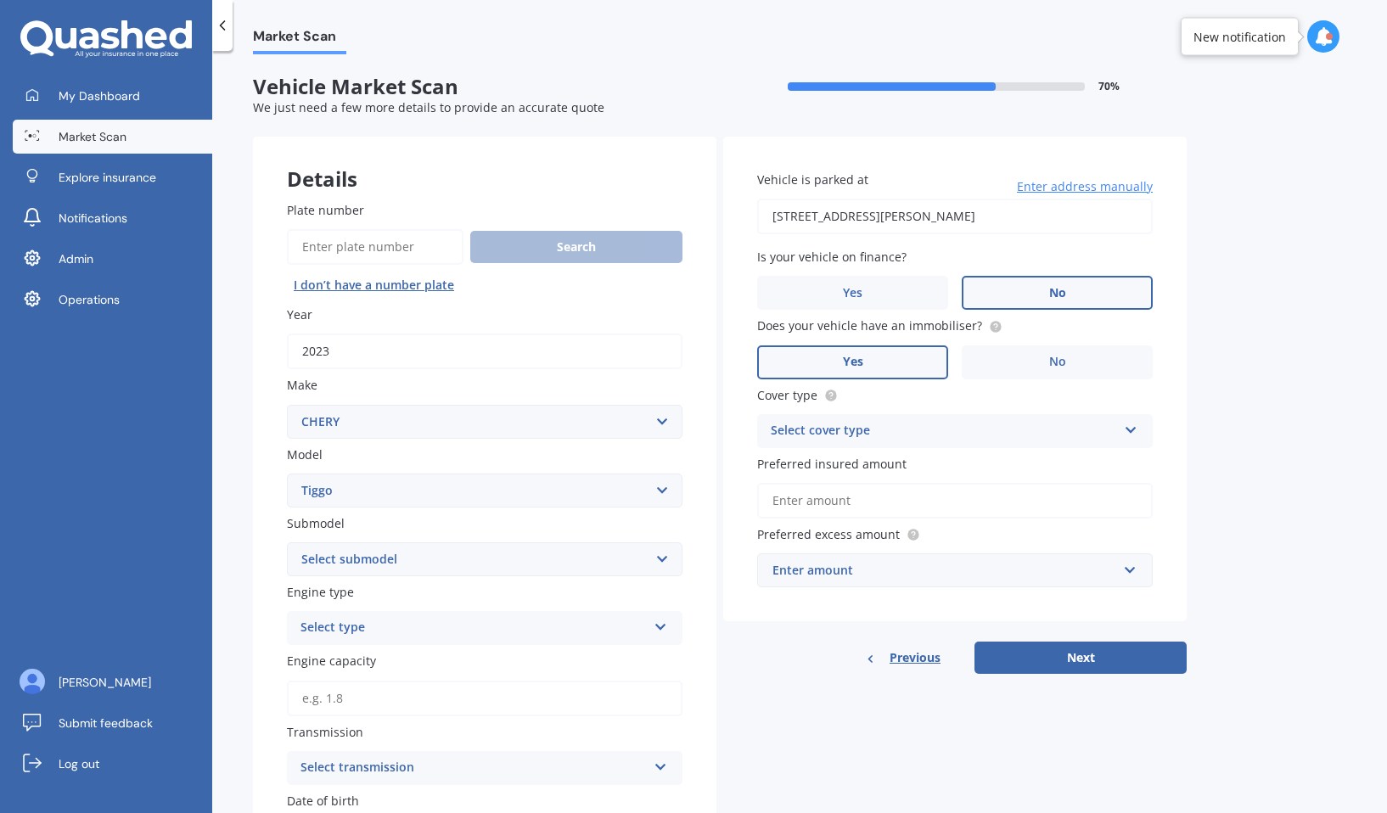
click at [287, 475] on select "Select model J1 J11 J3 Tiggo" at bounding box center [485, 491] width 396 height 34
click at [453, 554] on select "Select submodel" at bounding box center [485, 559] width 396 height 34
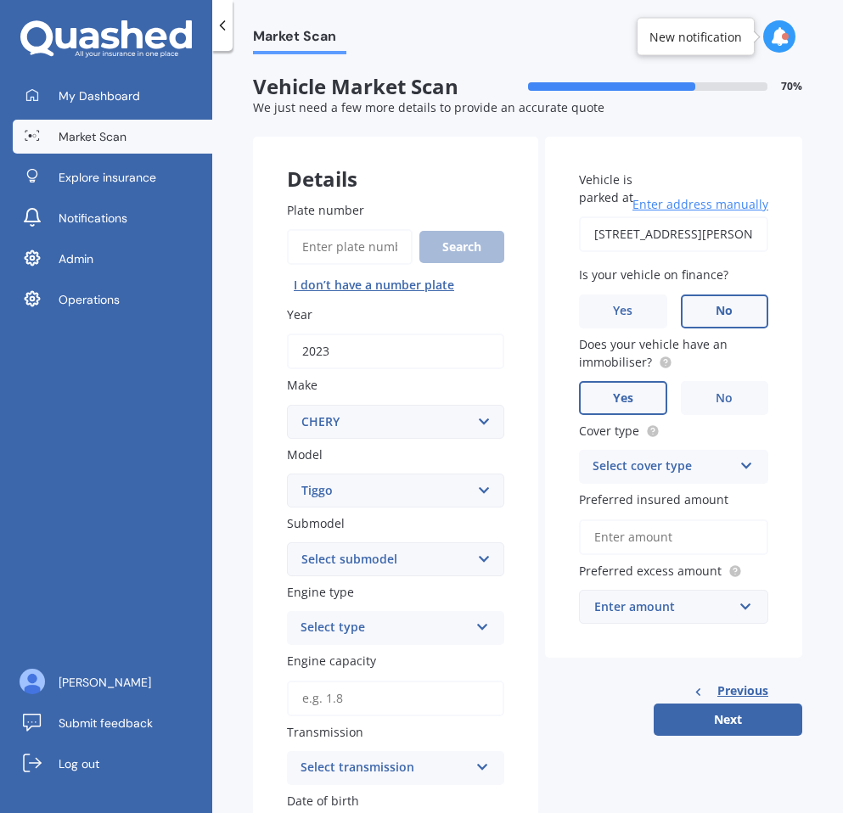
drag, startPoint x: 353, startPoint y: 428, endPoint x: 829, endPoint y: 262, distance: 504.2
click at [0, 0] on div "My Dashboard Market Scan Explore insurance Notifications Admin Operations Wenbo…" at bounding box center [421, 406] width 843 height 813
click at [375, 555] on select "Select submodel 4 7 8" at bounding box center [395, 559] width 217 height 34
click at [347, 559] on select "Select submodel 4 7 8" at bounding box center [395, 559] width 217 height 34
select select "4"
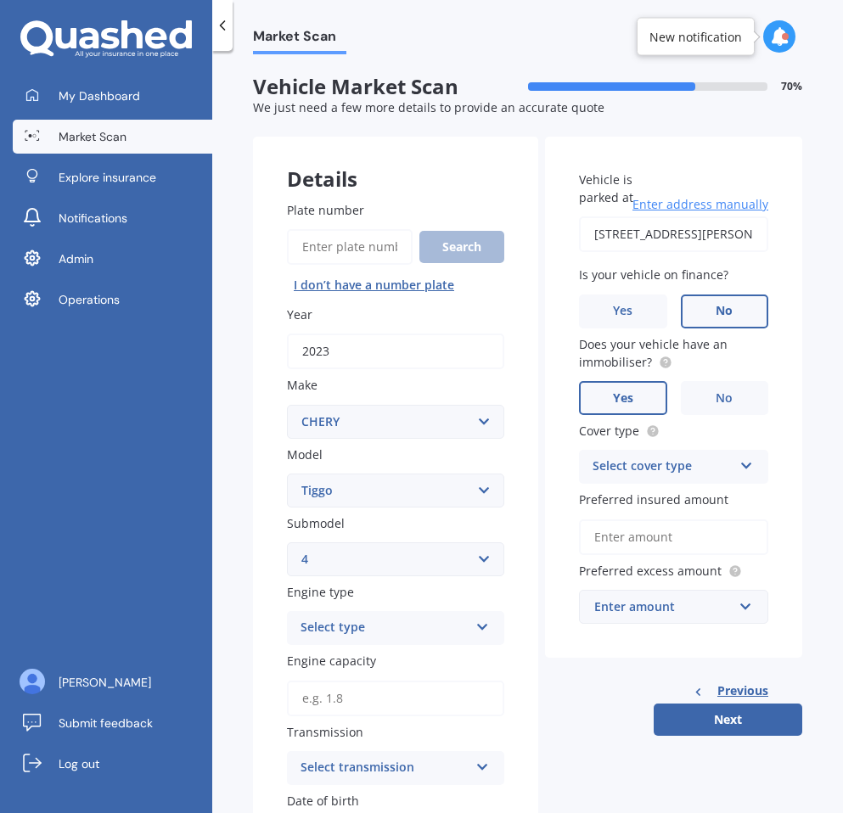
click at [287, 544] on select "Select submodel 4 7 8" at bounding box center [395, 559] width 217 height 34
click at [355, 570] on select "Select submodel 4 7 8" at bounding box center [395, 559] width 217 height 34
click at [459, 351] on input "2023" at bounding box center [395, 352] width 217 height 36
click at [435, 435] on select "Select make AC ALFA ROMEO ASTON MARTIN AUDI AUSTIN BEDFORD BENTLEY BMW BYD CADI…" at bounding box center [395, 422] width 217 height 34
select select "HAVAL"
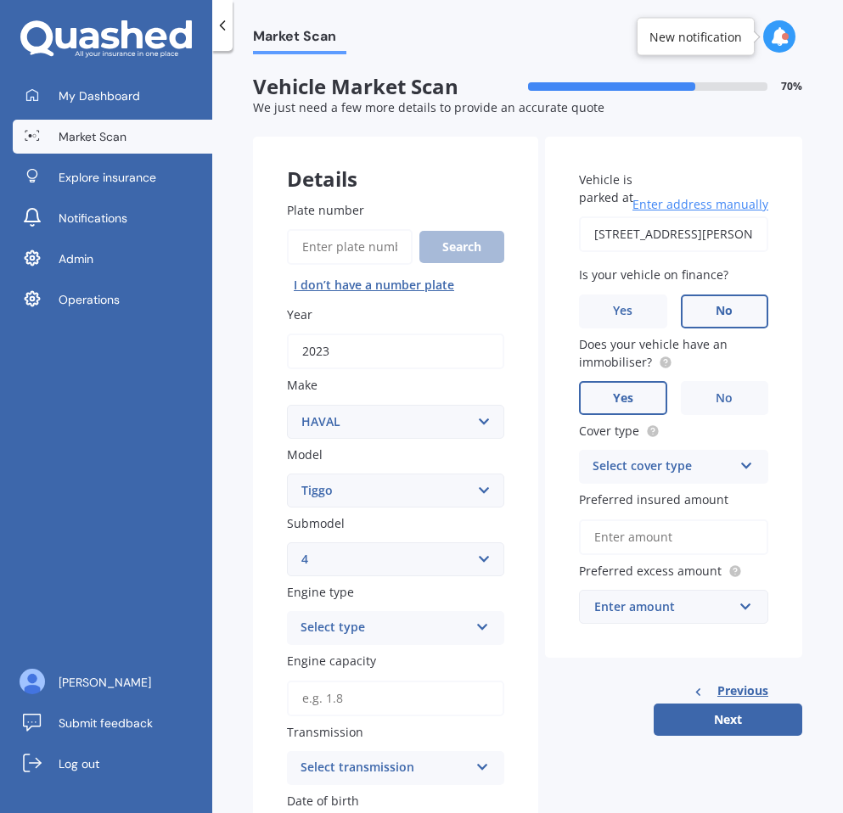
click at [287, 406] on select "Select make AC ALFA ROMEO ASTON MARTIN AUDI AUSTIN BEDFORD BENTLEY BMW BYD CADI…" at bounding box center [395, 422] width 217 height 34
select select
click at [407, 494] on select "Select model J1 J11 J3 Tiggo" at bounding box center [395, 491] width 217 height 34
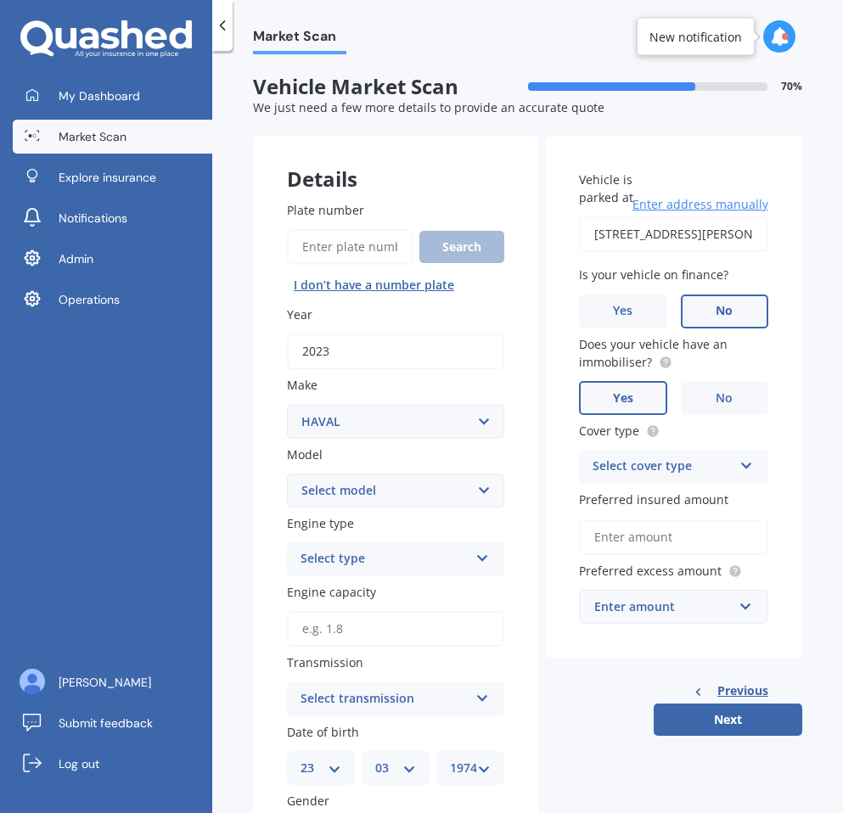
click at [411, 483] on select "Select model J1 J11 J3 Tiggo" at bounding box center [395, 491] width 217 height 34
click at [373, 498] on select "Select model H2 H6 H9 Jolion" at bounding box center [395, 491] width 217 height 34
select select "H6"
click at [287, 475] on select "Select model H2 H6 H9 Jolion" at bounding box center [395, 491] width 217 height 34
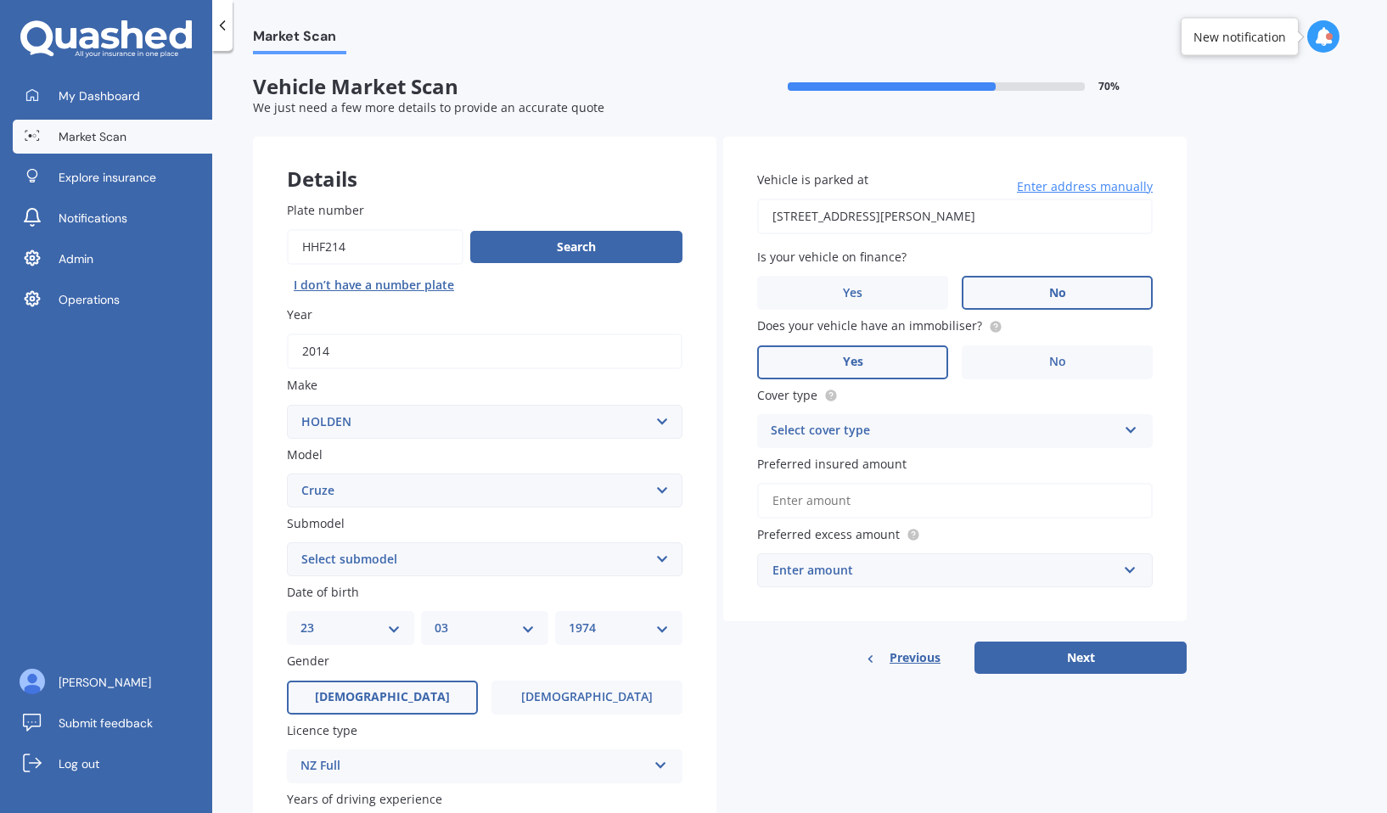
select select "HOLDEN"
select select "CRUZE"
select select "23"
select select "03"
select select "1974"
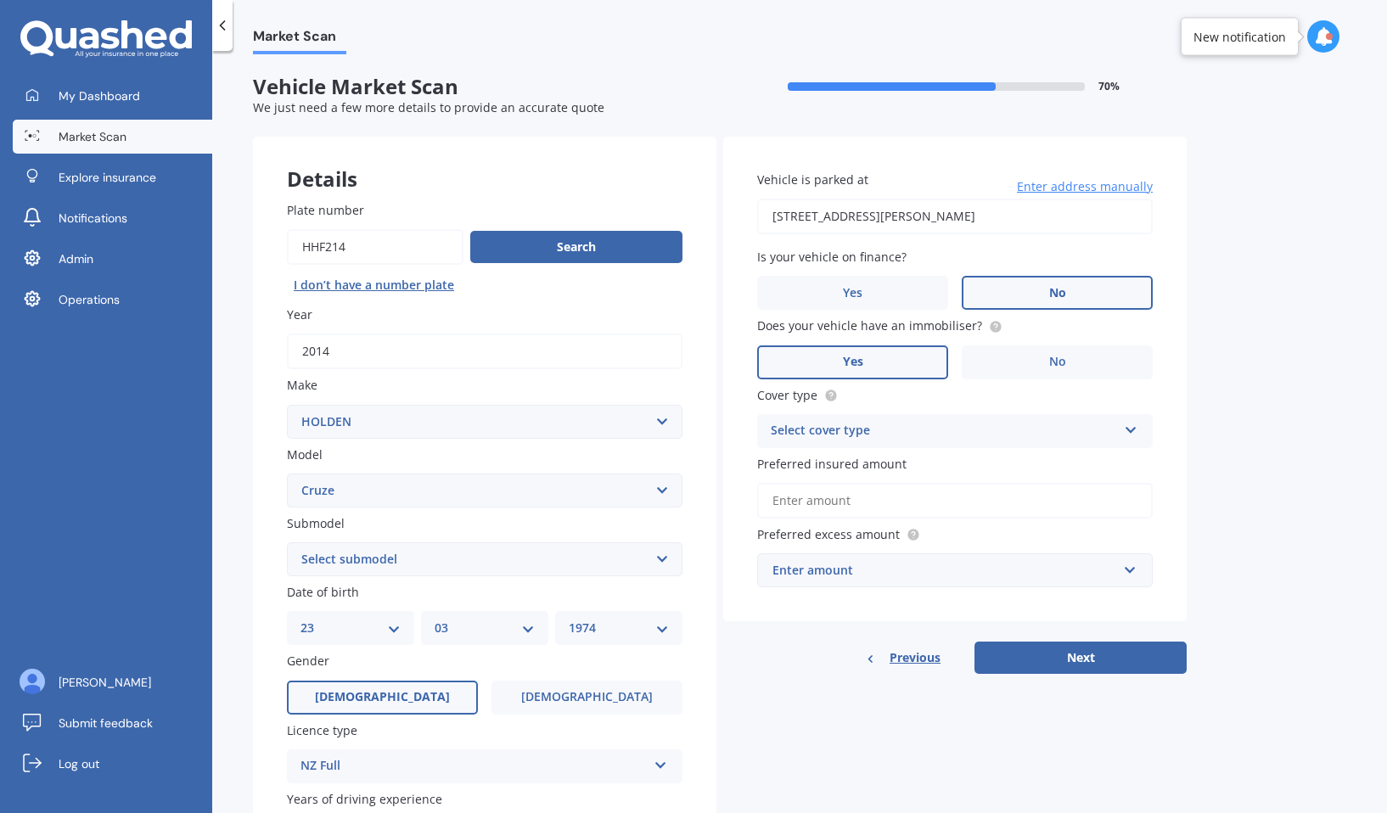
scroll to position [190, 0]
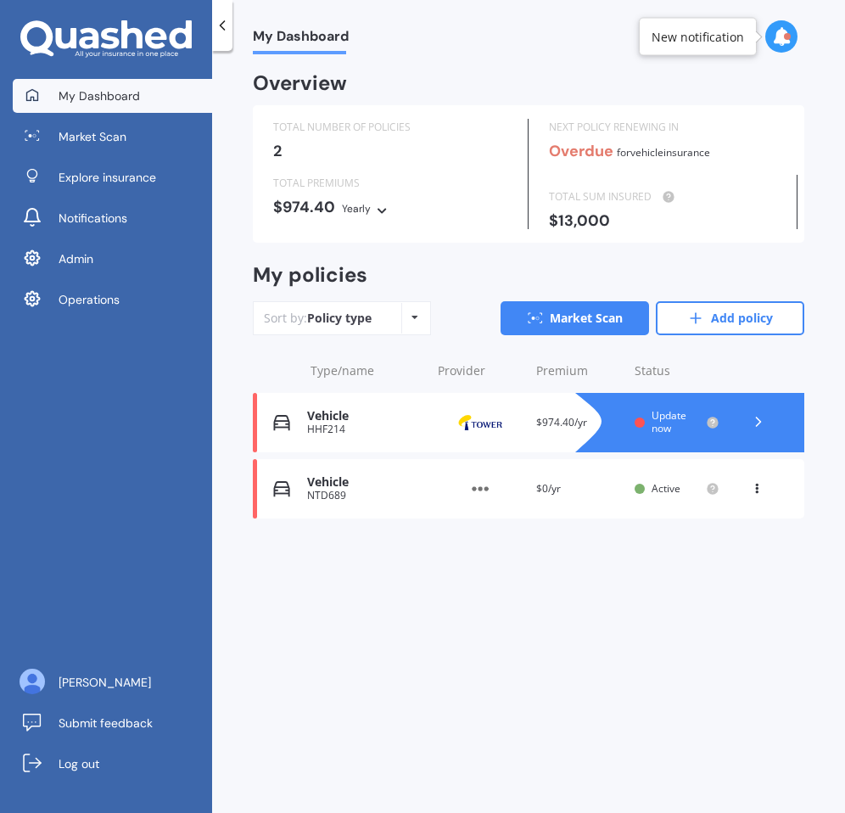
click at [143, 157] on div "My Dashboard Market Scan Explore insurance Notifications Admin Operations" at bounding box center [106, 201] width 212 height 244
click at [143, 139] on link "Market Scan" at bounding box center [112, 137] width 199 height 34
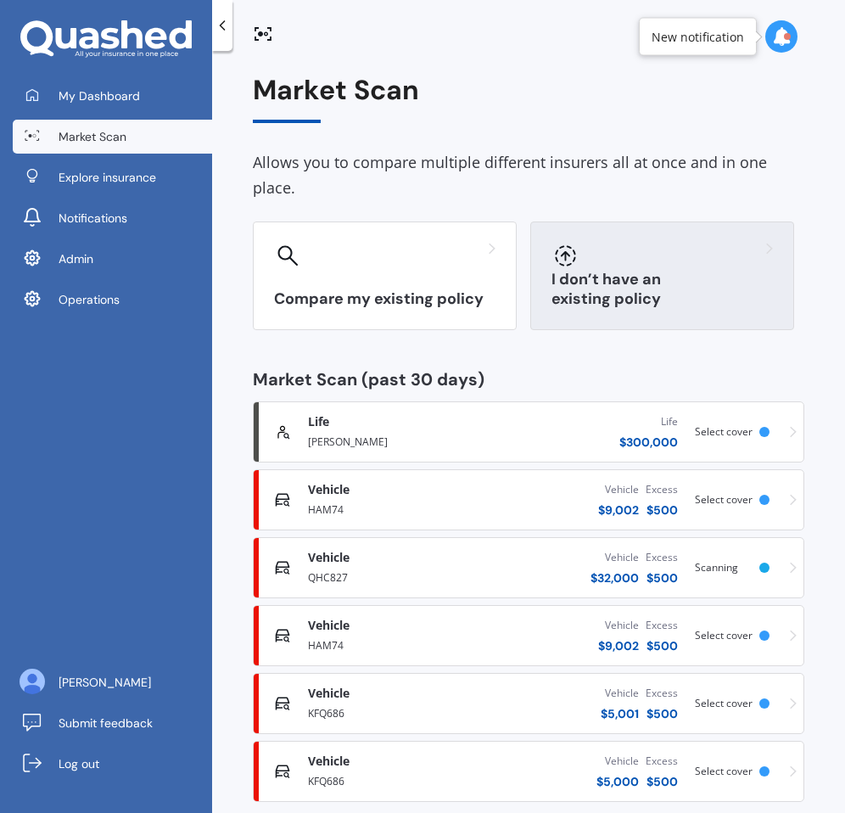
click at [565, 277] on div "I don’t have an existing policy" at bounding box center [663, 276] width 264 height 109
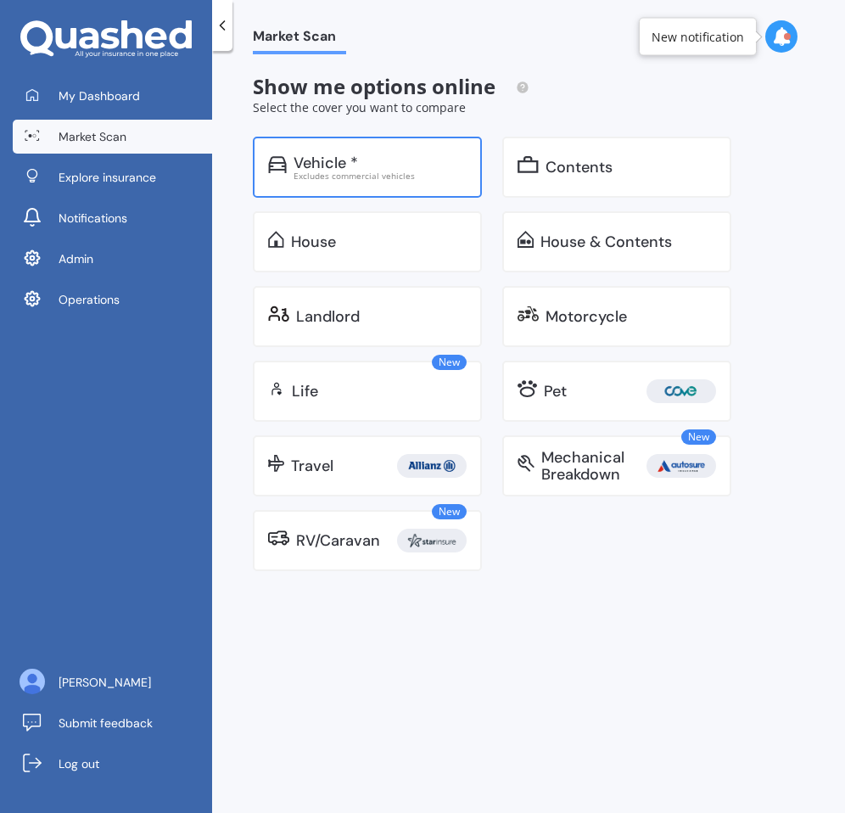
click at [400, 177] on div "Excludes commercial vehicles" at bounding box center [380, 175] width 173 height 8
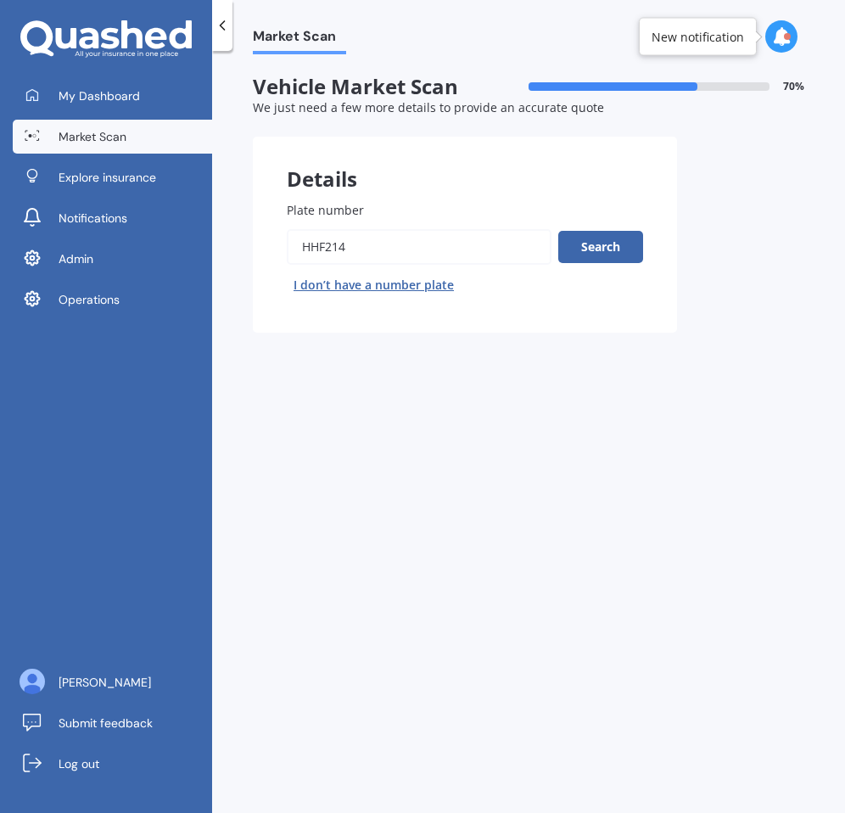
click at [369, 264] on input "Plate number" at bounding box center [419, 247] width 265 height 36
paste input "TIGGO"
click at [376, 253] on input "Plate number" at bounding box center [419, 247] width 265 height 36
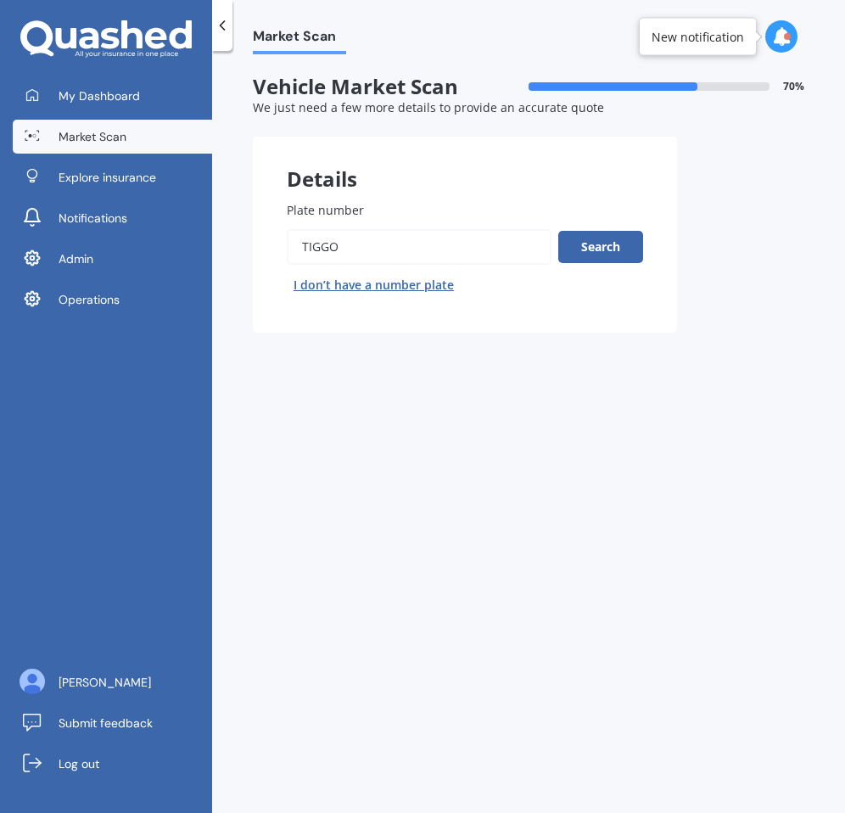
click at [376, 253] on input "Plate number" at bounding box center [419, 247] width 265 height 36
type input "rge91"
click at [596, 249] on button "Search" at bounding box center [601, 247] width 85 height 32
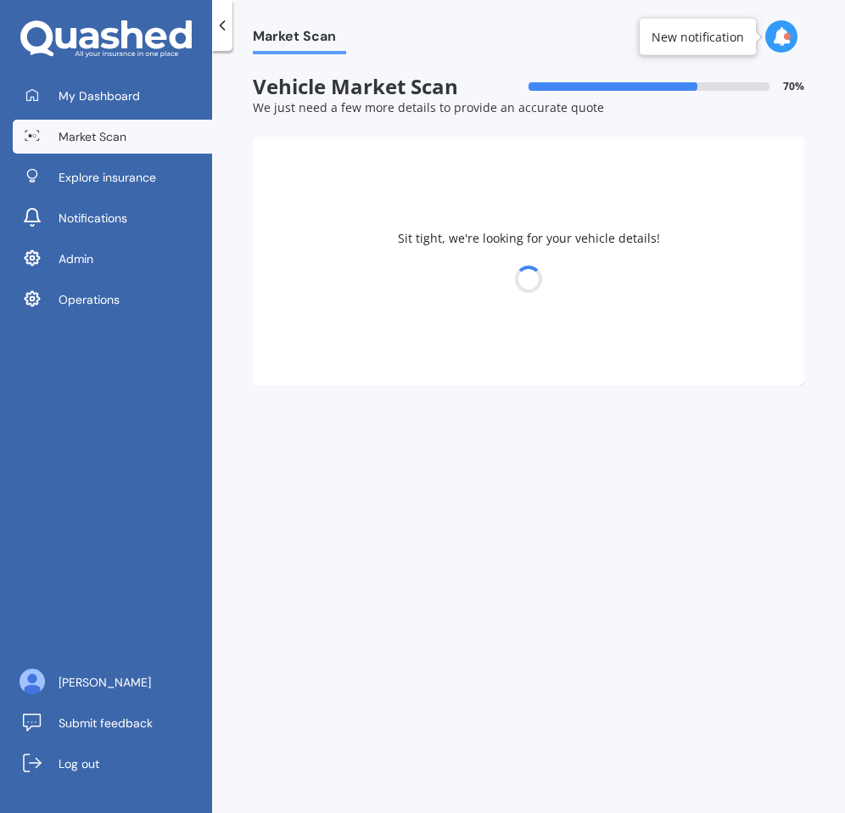
select select "23"
select select "03"
select select "1974"
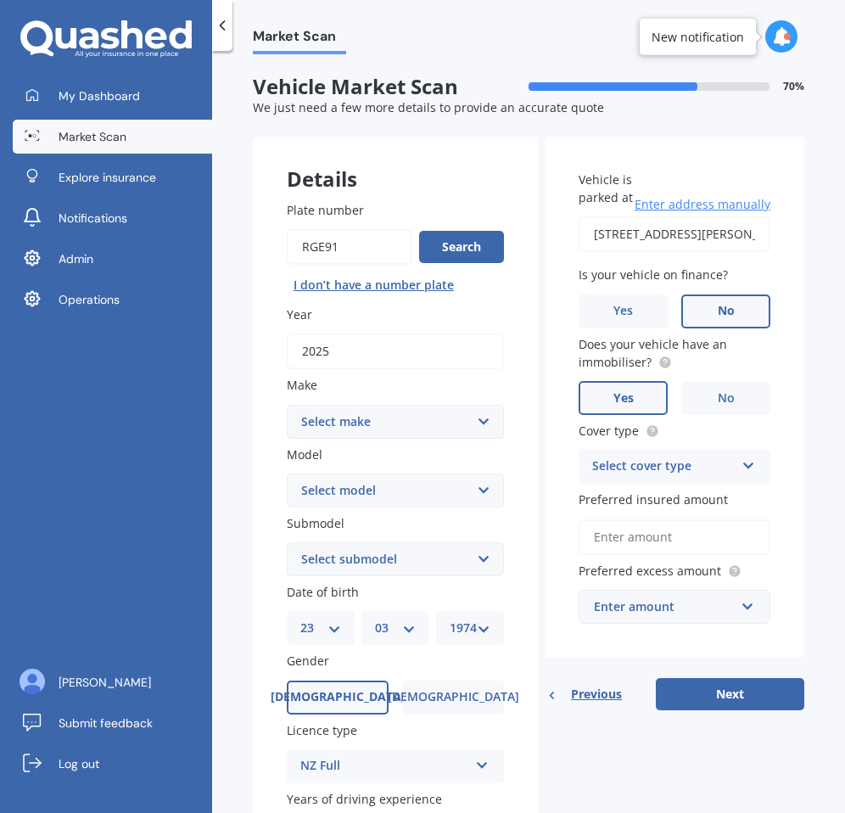
click at [462, 418] on select "Select make AC ALFA ROMEO ASTON MARTIN AUDI AUSTIN BEDFORD BENTLEY BMW BYD CADI…" at bounding box center [395, 422] width 217 height 34
select select "CHERY"
click at [287, 406] on select "Select make AC ALFA ROMEO ASTON MARTIN AUDI AUSTIN BEDFORD BENTLEY BMW BYD CADI…" at bounding box center [395, 422] width 217 height 34
click at [434, 483] on select "Select model J1 J11 J3 Tiggo" at bounding box center [395, 491] width 217 height 34
select select "TIGGO"
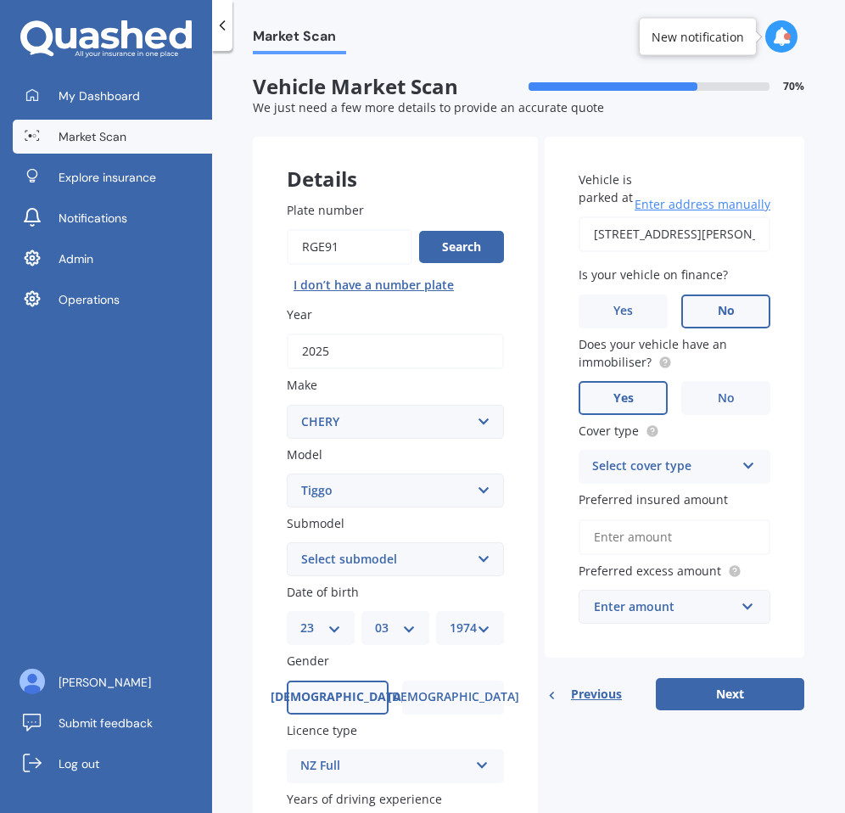
click at [287, 475] on select "Select model J1 J11 J3 Tiggo" at bounding box center [395, 491] width 217 height 34
click at [419, 565] on select "Select submodel 4 7 8" at bounding box center [395, 559] width 217 height 34
select select "4"
click at [287, 544] on select "Select submodel 4 7 8" at bounding box center [395, 559] width 217 height 34
click at [326, 260] on input "Plate number" at bounding box center [350, 247] width 126 height 36
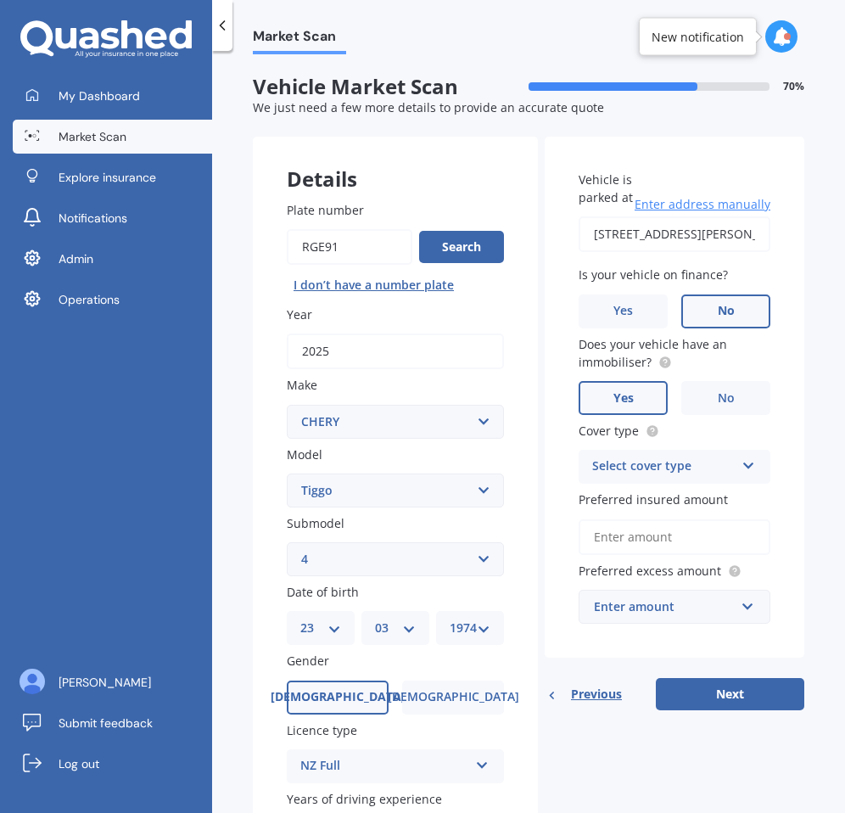
click at [326, 260] on input "Plate number" at bounding box center [350, 247] width 126 height 36
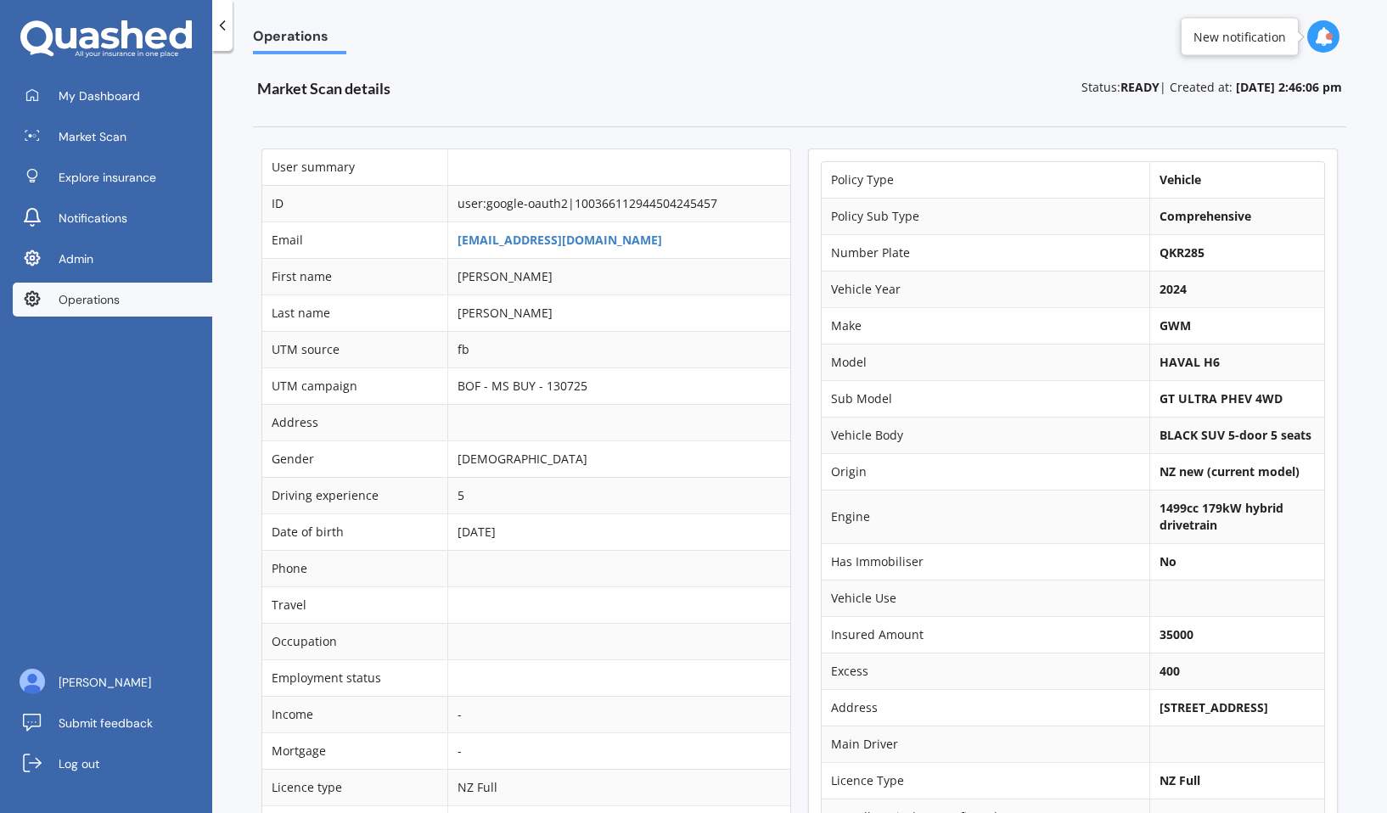
click at [1165, 362] on b "HAVAL H6" at bounding box center [1190, 362] width 60 height 16
copy td "HAVAL H6"
click at [1171, 244] on b "QKR285" at bounding box center [1182, 252] width 45 height 16
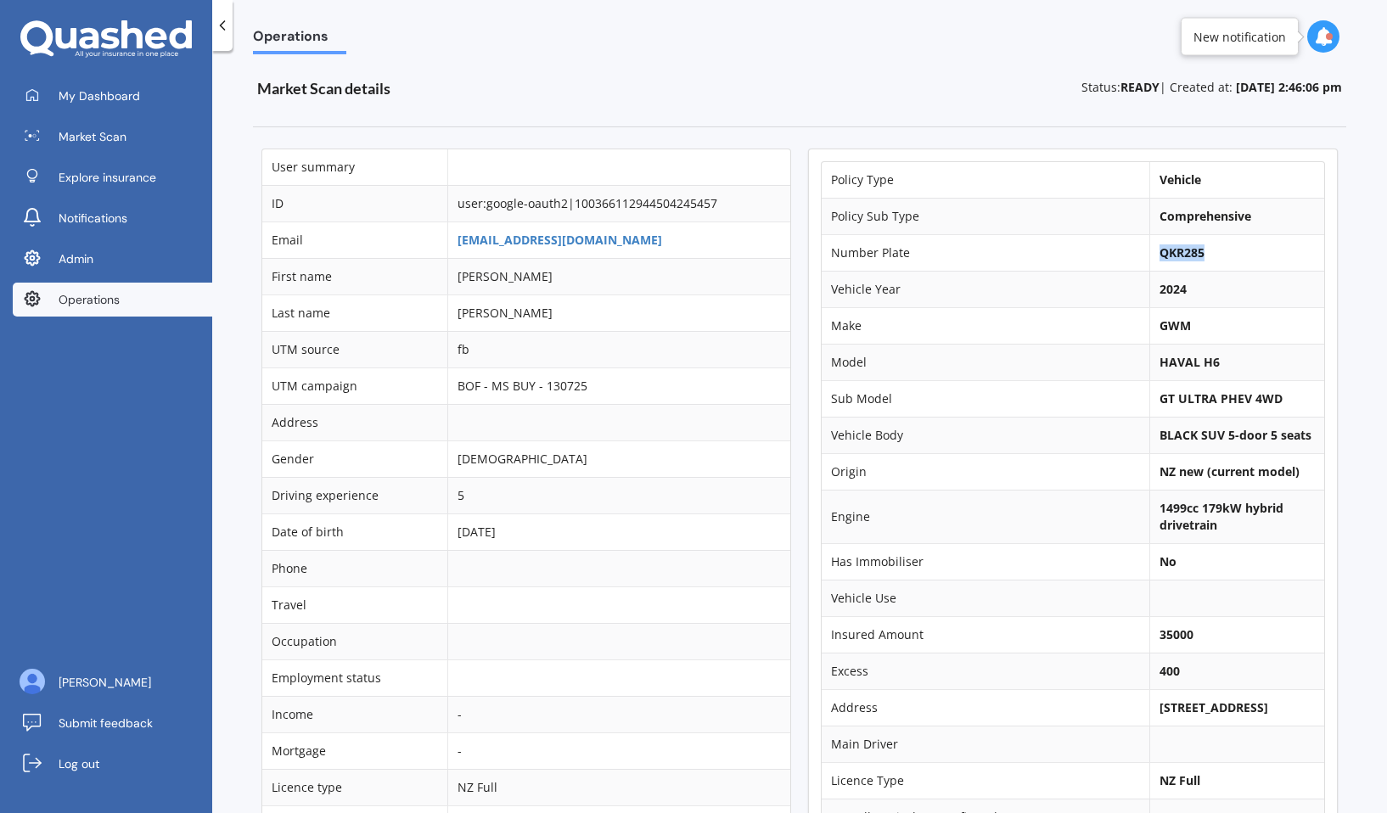
click at [1171, 244] on b "QKR285" at bounding box center [1182, 252] width 45 height 16
copy b "QKR285"
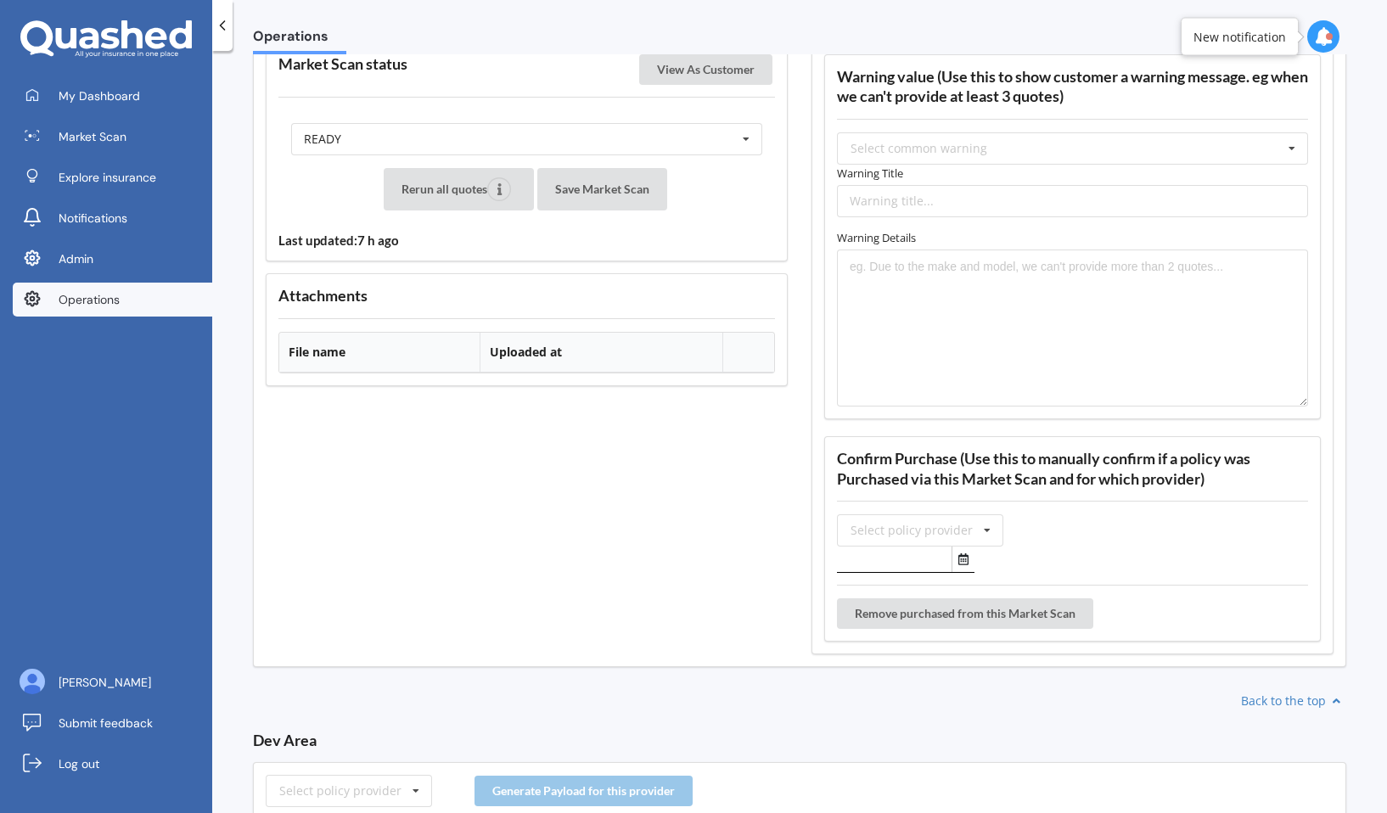
scroll to position [2275, 0]
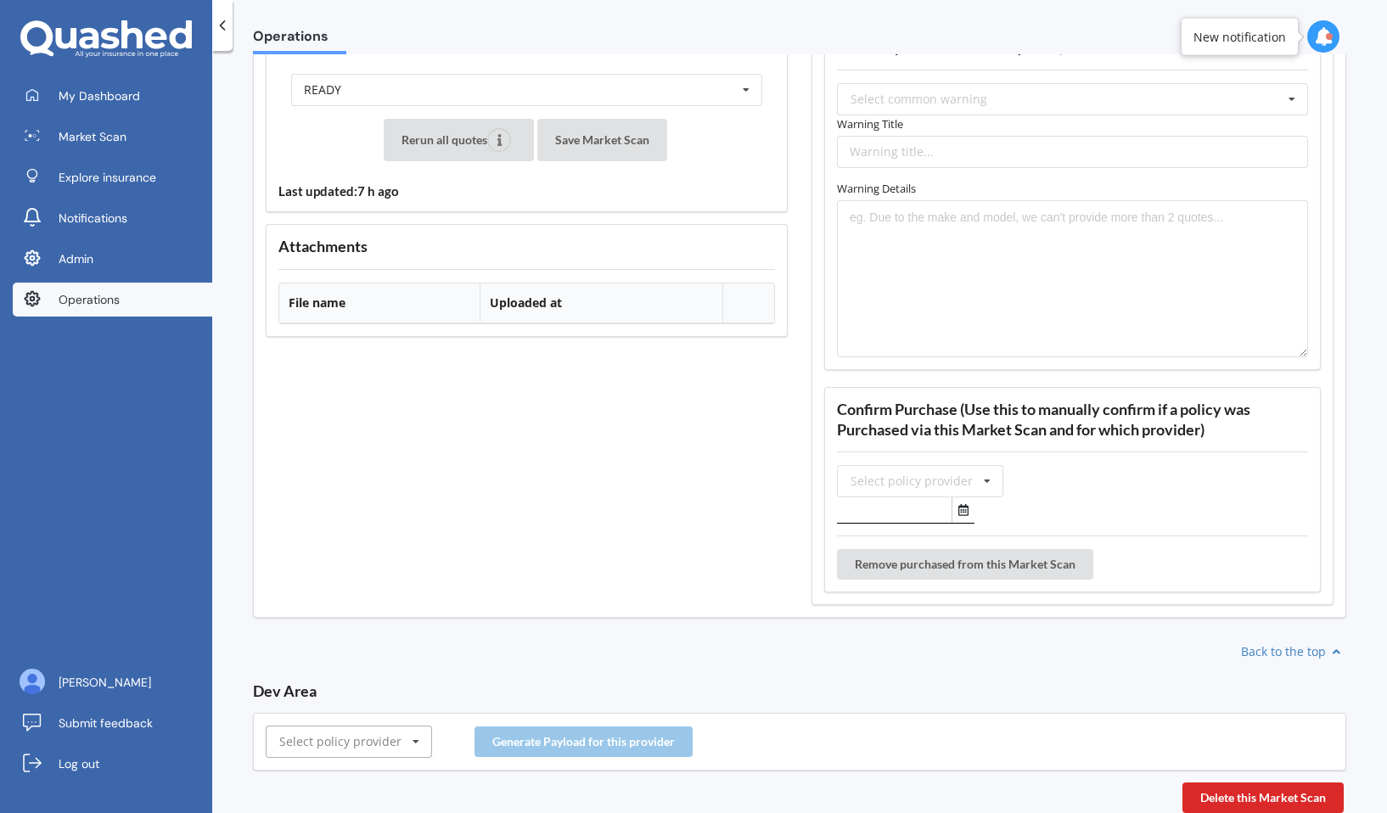
click at [399, 744] on input "text" at bounding box center [349, 742] width 165 height 31
type input "amp"
click at [329, 707] on div "AMP" at bounding box center [349, 710] width 165 height 31
click at [526, 750] on button "Generate Payload for this provider" at bounding box center [584, 742] width 218 height 31
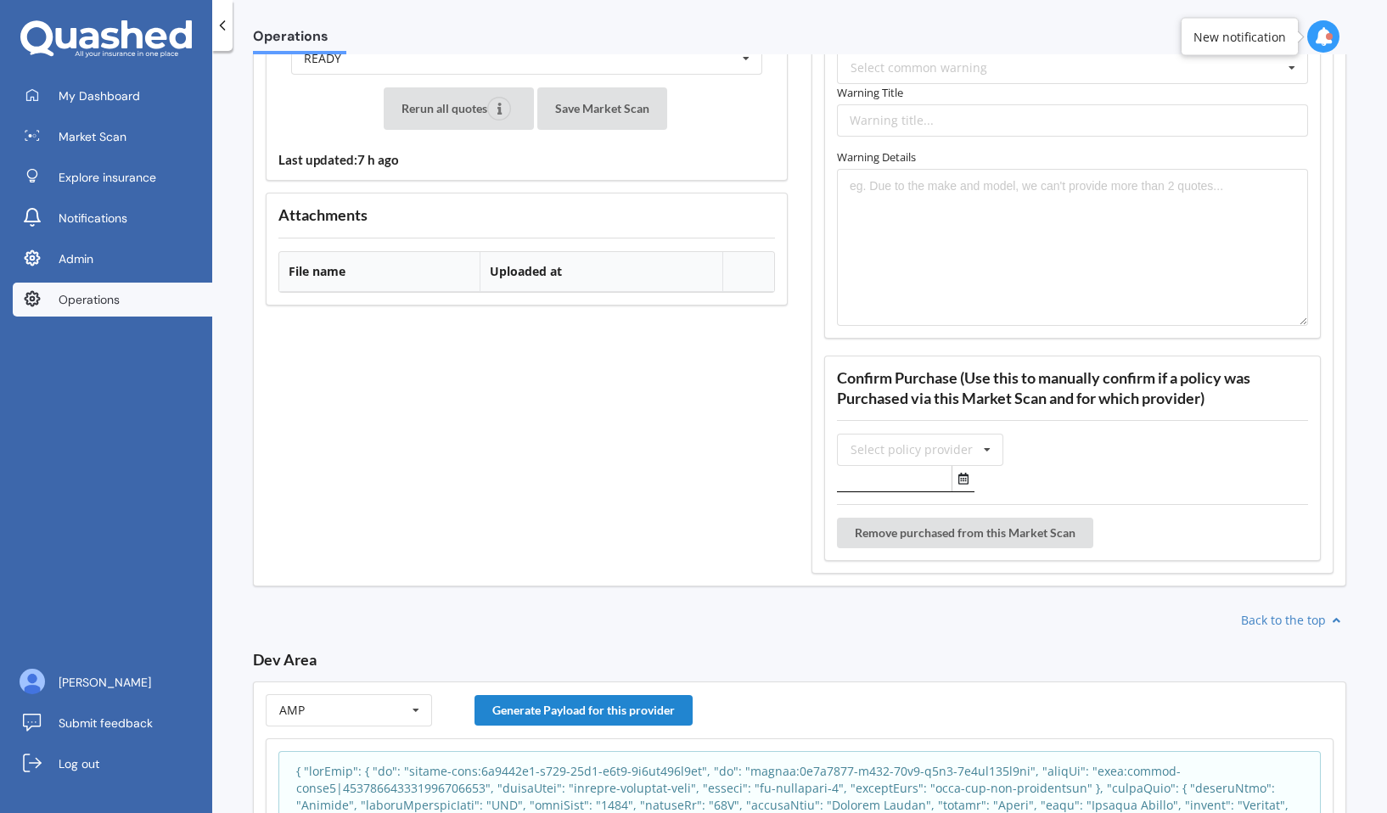
scroll to position [2591, 0]
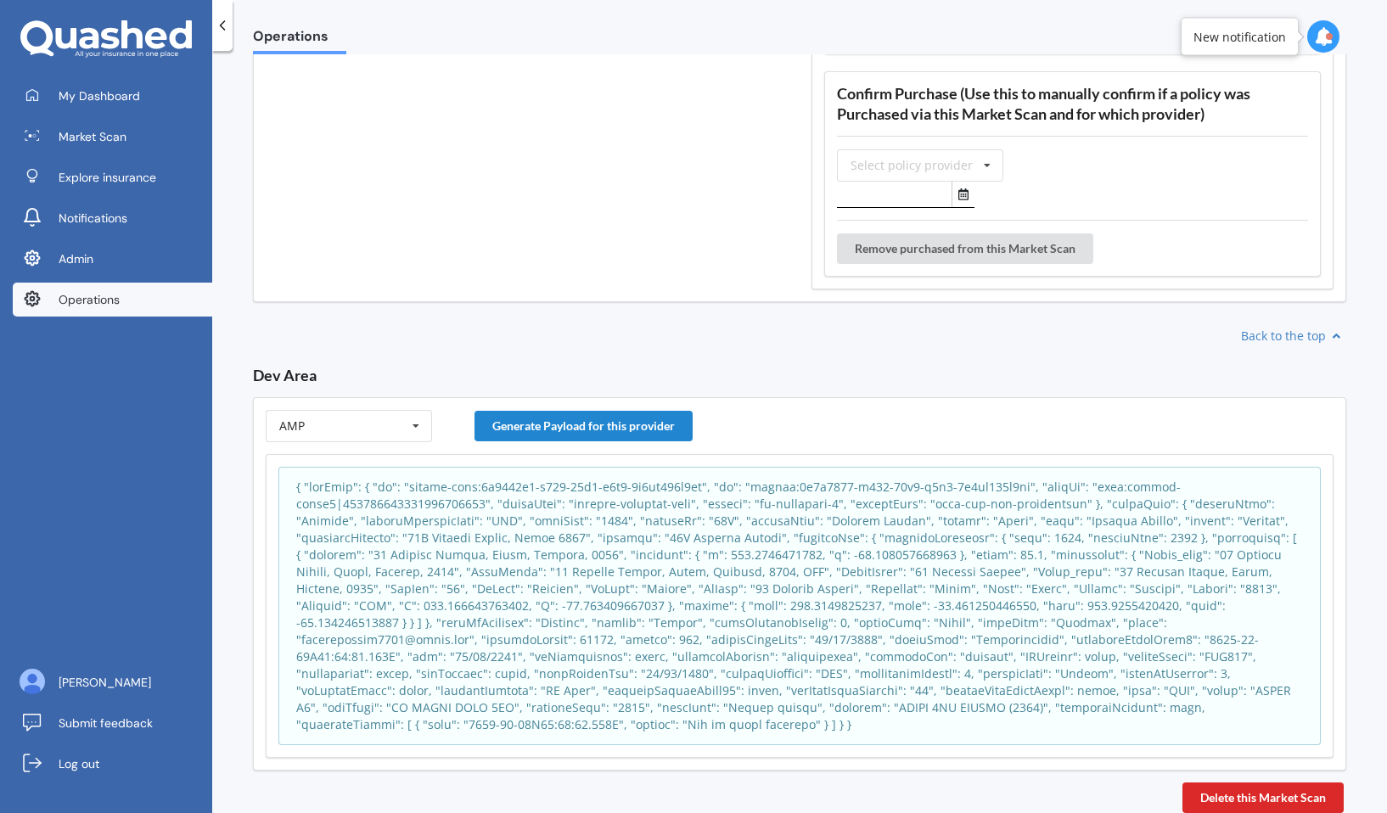
click at [524, 621] on p at bounding box center [799, 606] width 1007 height 255
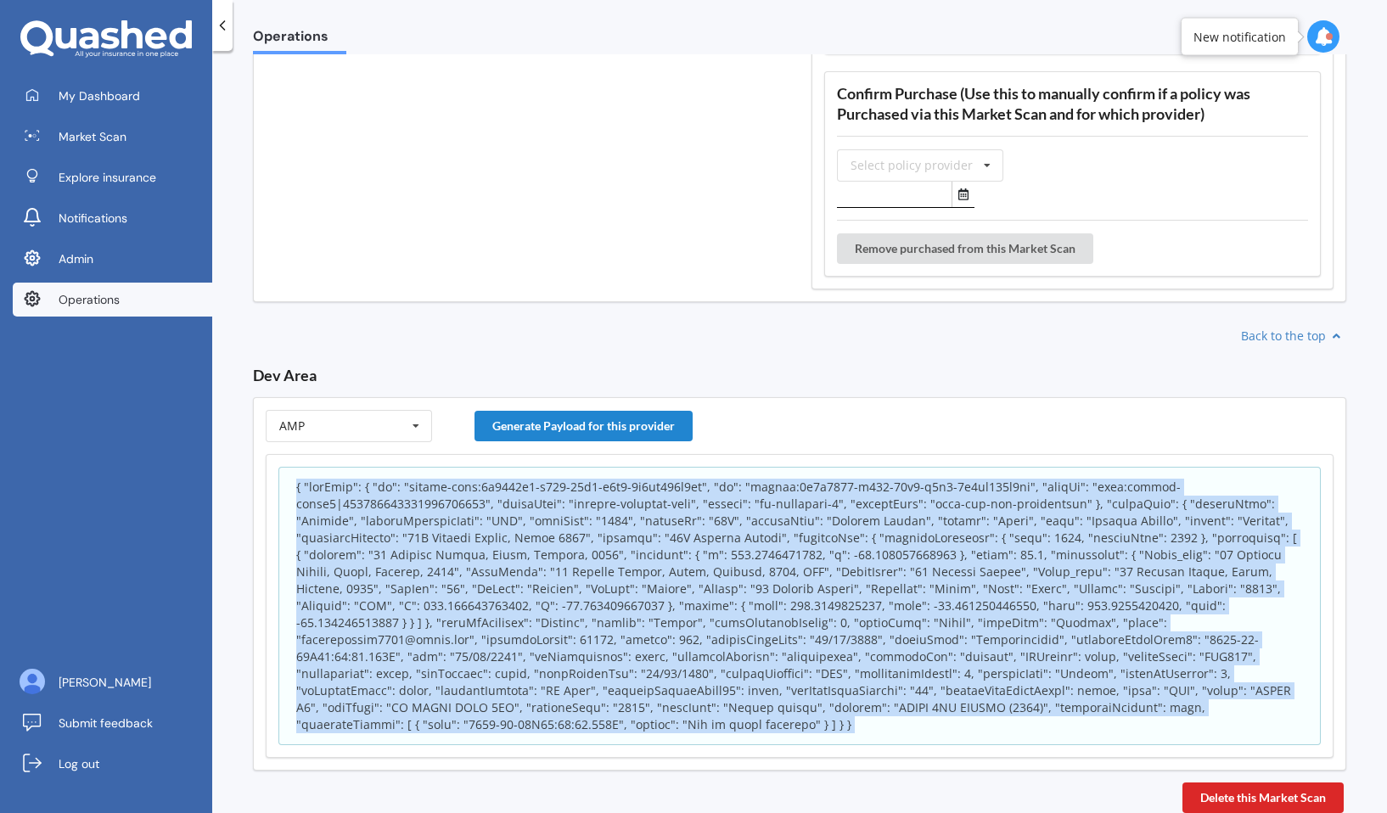
click at [524, 621] on p at bounding box center [799, 606] width 1007 height 255
copy p """
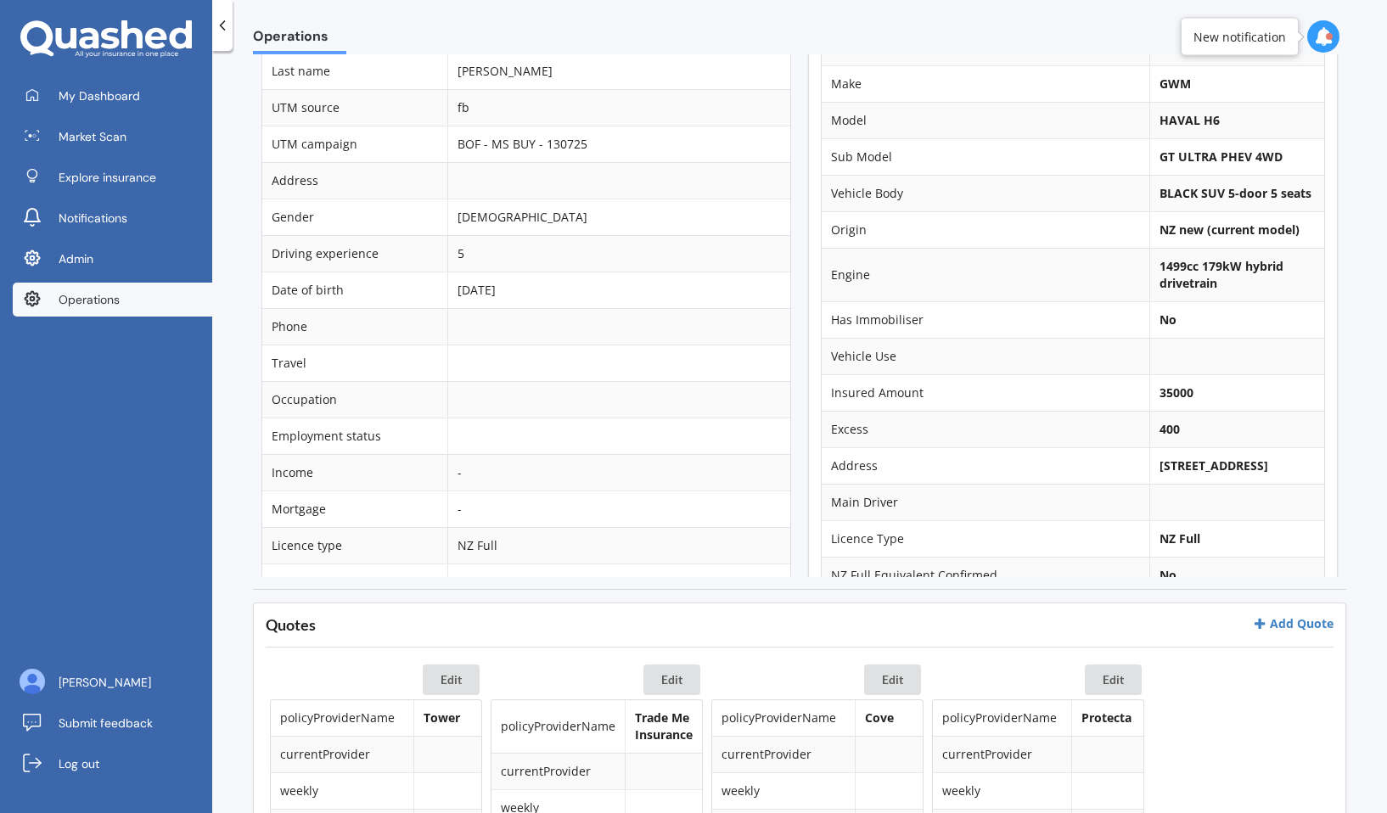
scroll to position [0, 0]
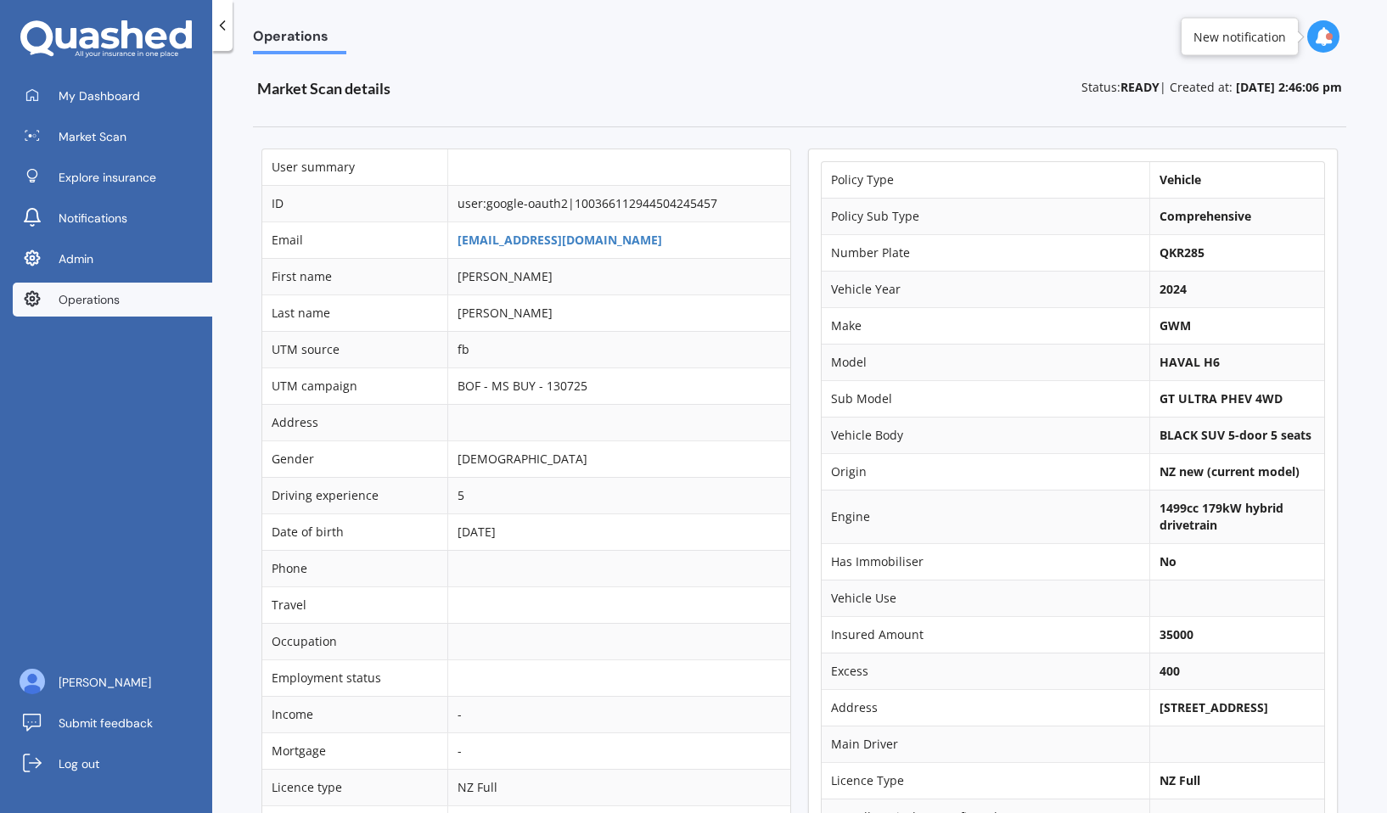
click at [1171, 253] on b "QKR285" at bounding box center [1182, 252] width 45 height 16
copy b "QKR285"
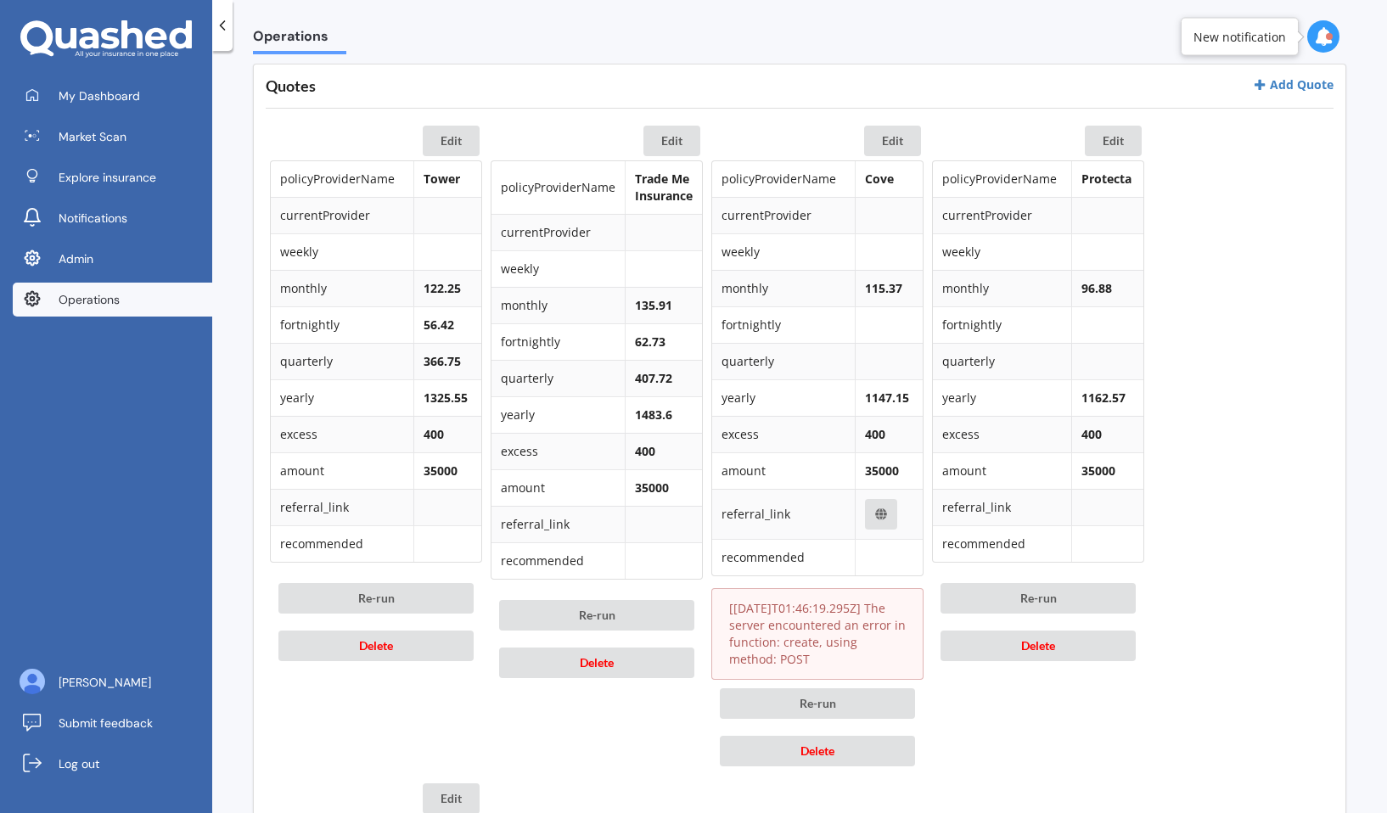
scroll to position [771, 0]
